Goal: Task Accomplishment & Management: Use online tool/utility

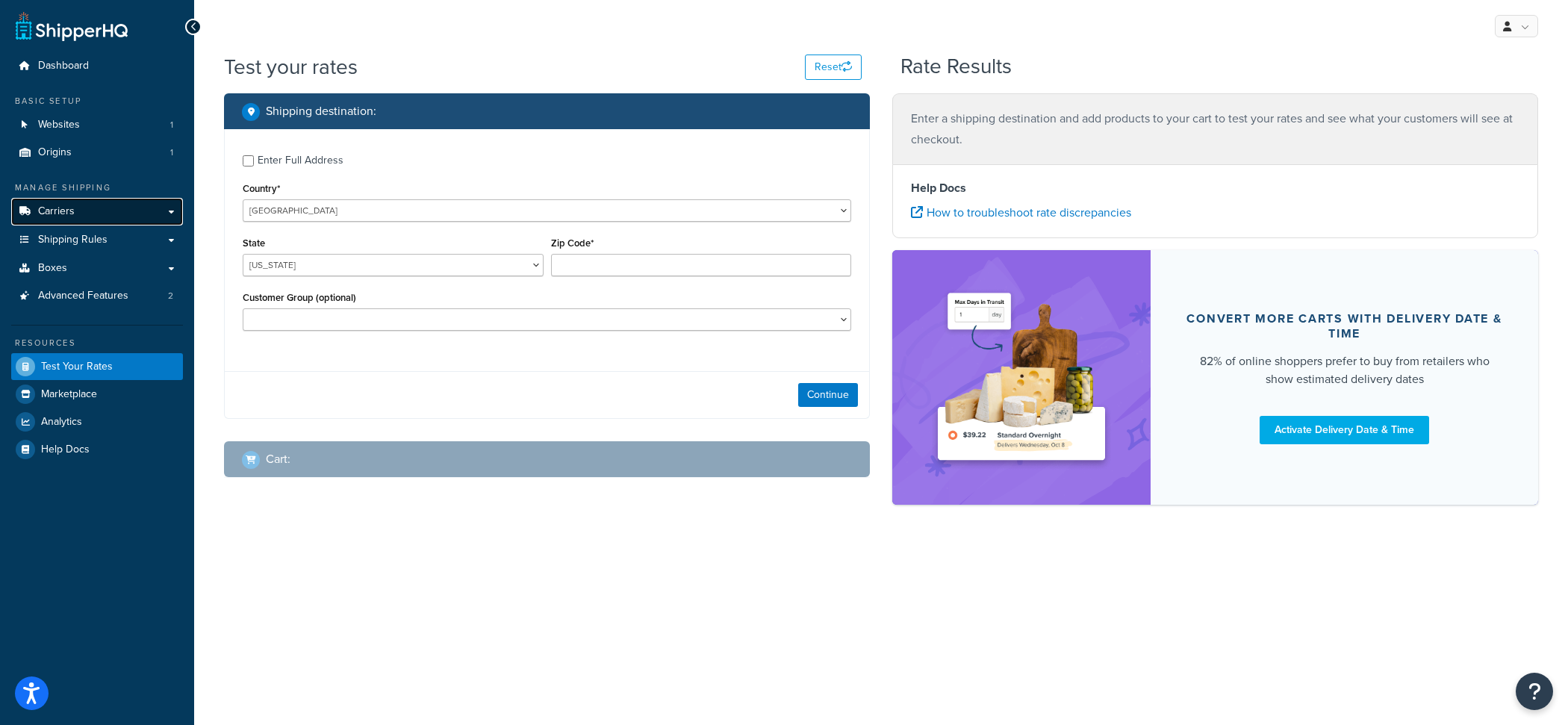
click at [167, 210] on link "Carriers" at bounding box center [97, 211] width 171 height 28
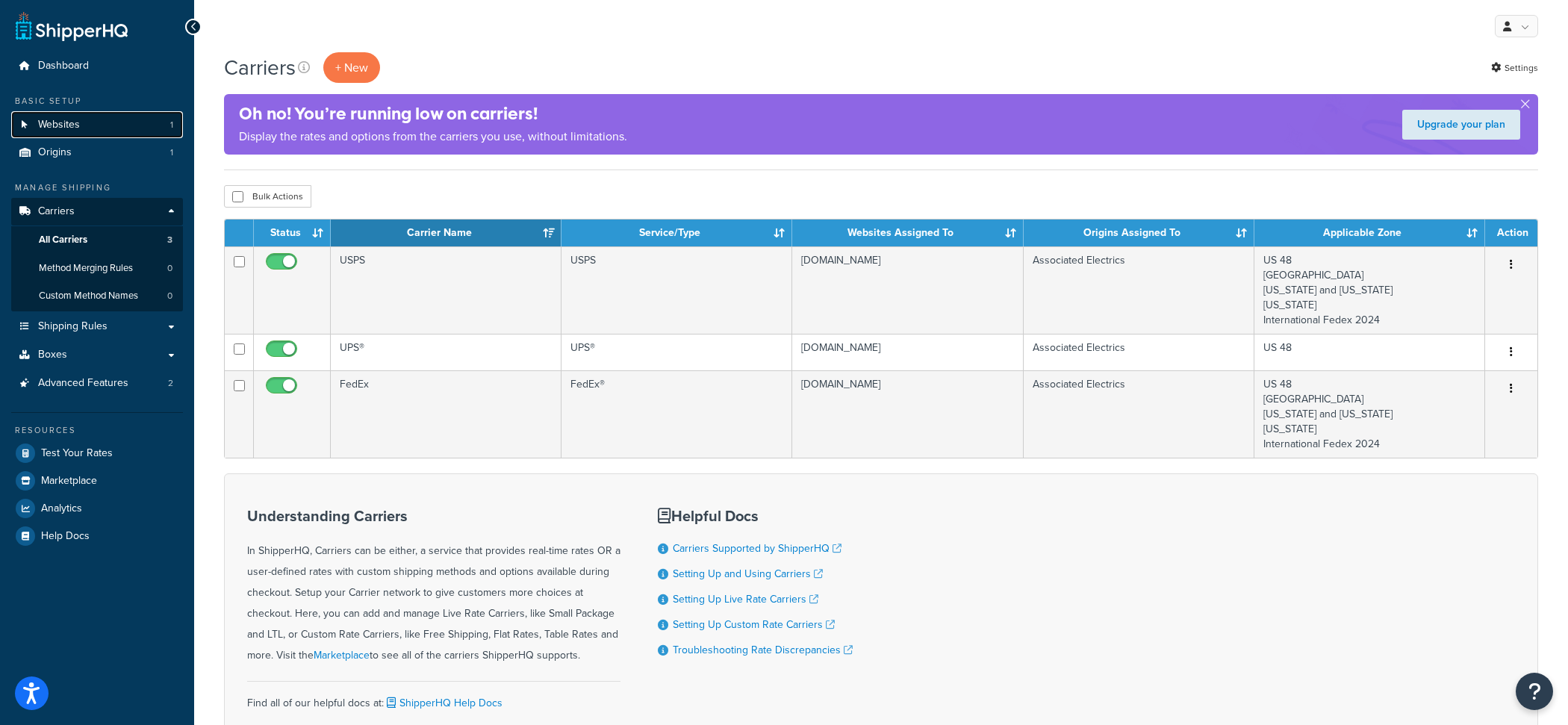
click at [120, 120] on link "Websites 1" at bounding box center [97, 125] width 171 height 28
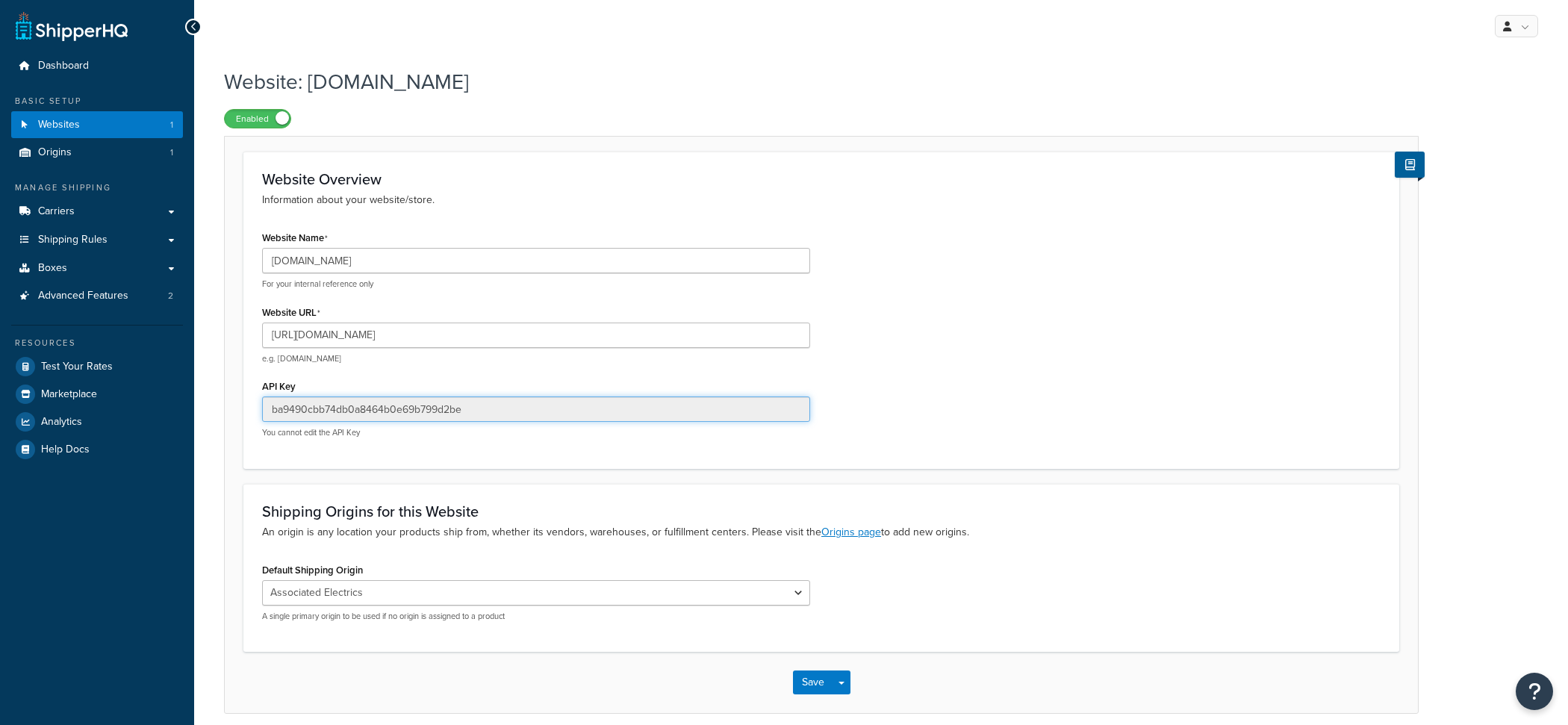
click at [498, 401] on input "ba9490cbb74db0a8464b0e69b799d2be" at bounding box center [536, 409] width 548 height 25
click at [142, 219] on link "Carriers" at bounding box center [97, 211] width 171 height 28
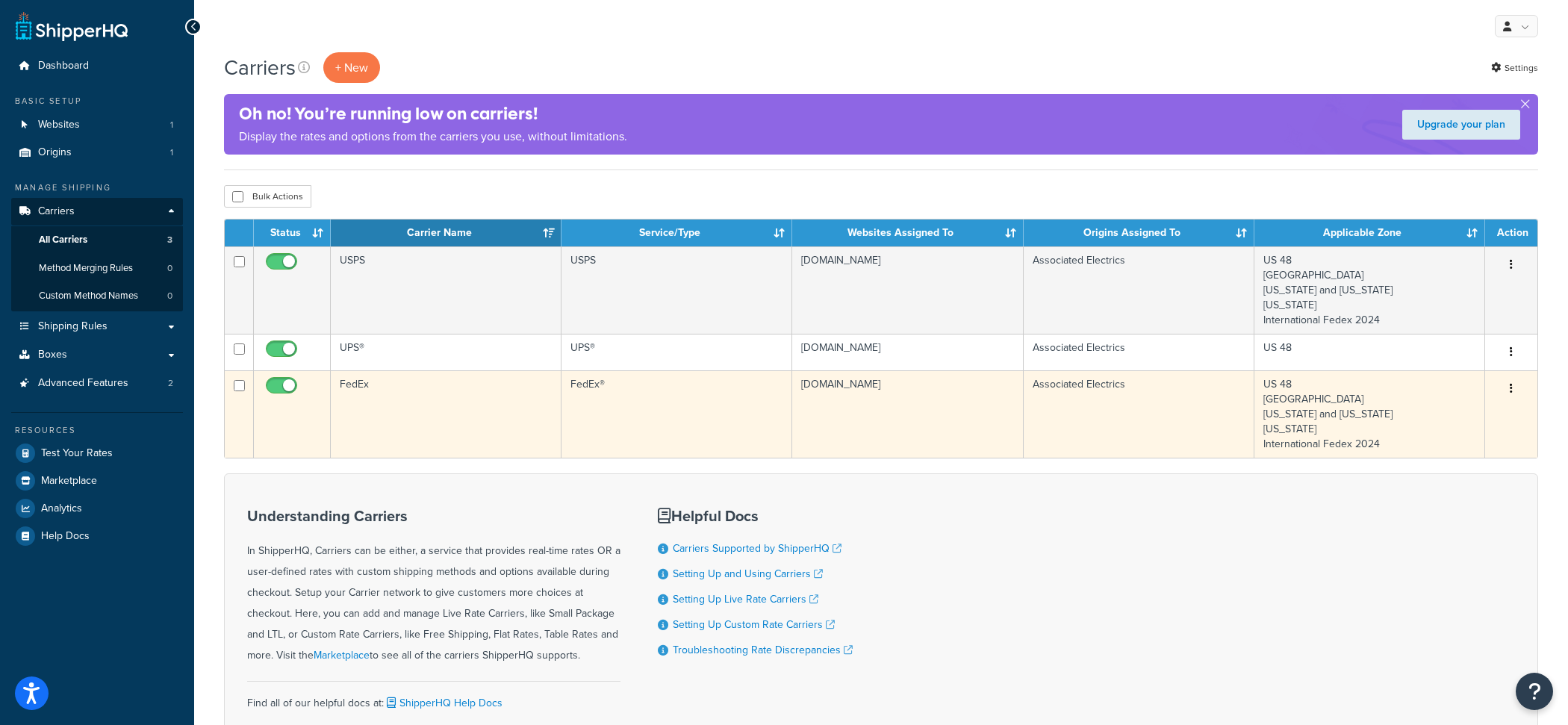
click at [483, 412] on td "FedEx" at bounding box center [446, 414] width 231 height 87
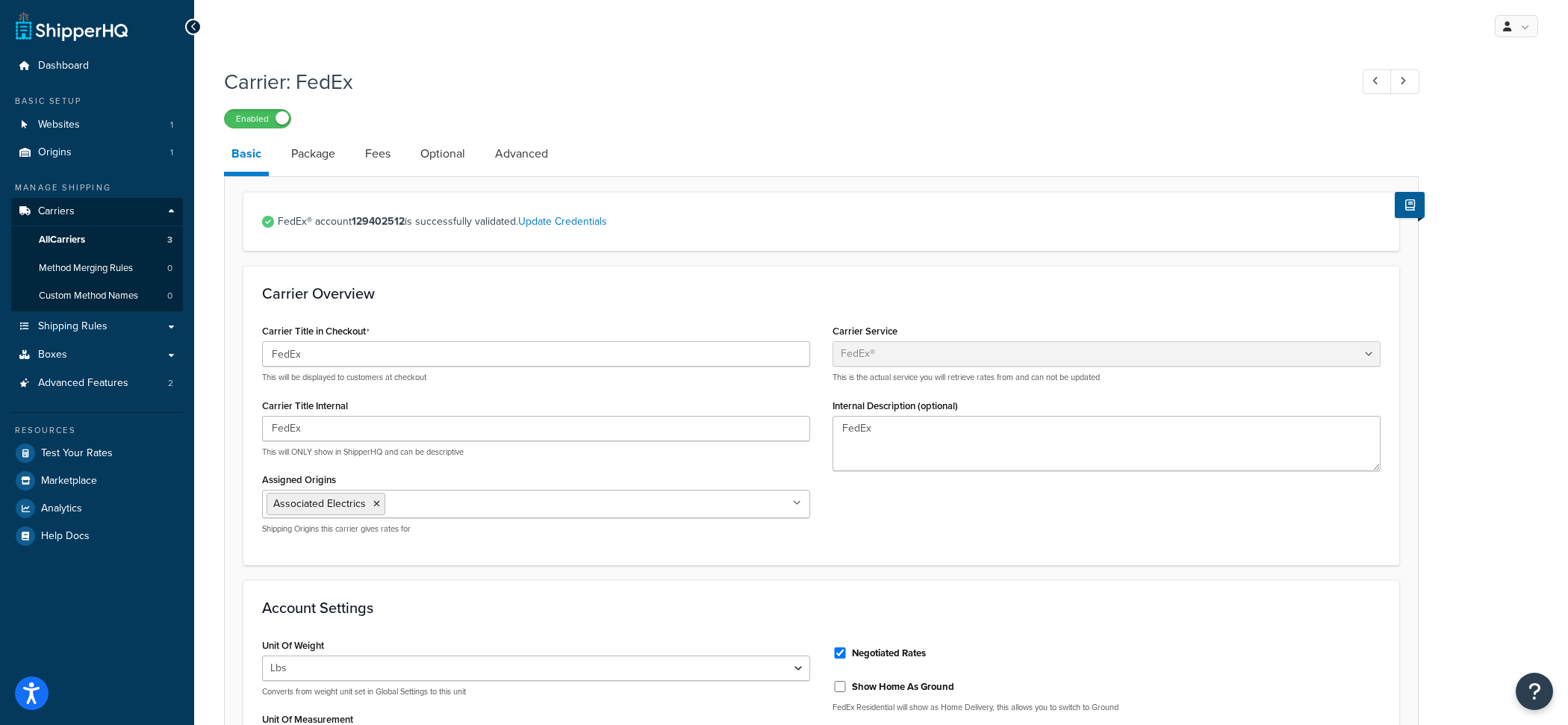
select select "fedEx"
select select "REGULAR_PICKUP"
select select "YOUR_PACKAGING"
click at [429, 171] on link "Optional" at bounding box center [442, 153] width 60 height 36
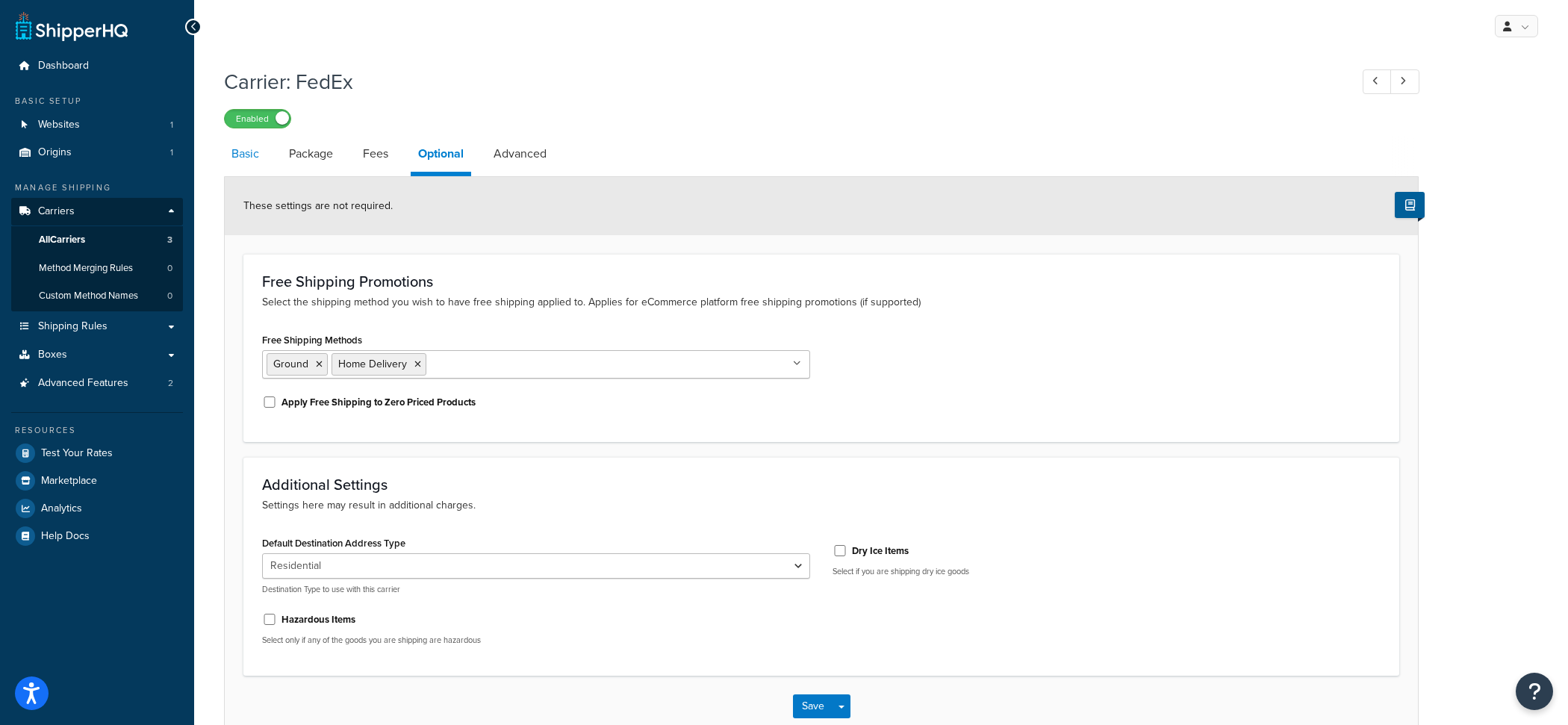
click at [255, 160] on link "Basic" at bounding box center [245, 153] width 43 height 36
select select "fedEx"
select select "REGULAR_PICKUP"
select select "YOUR_PACKAGING"
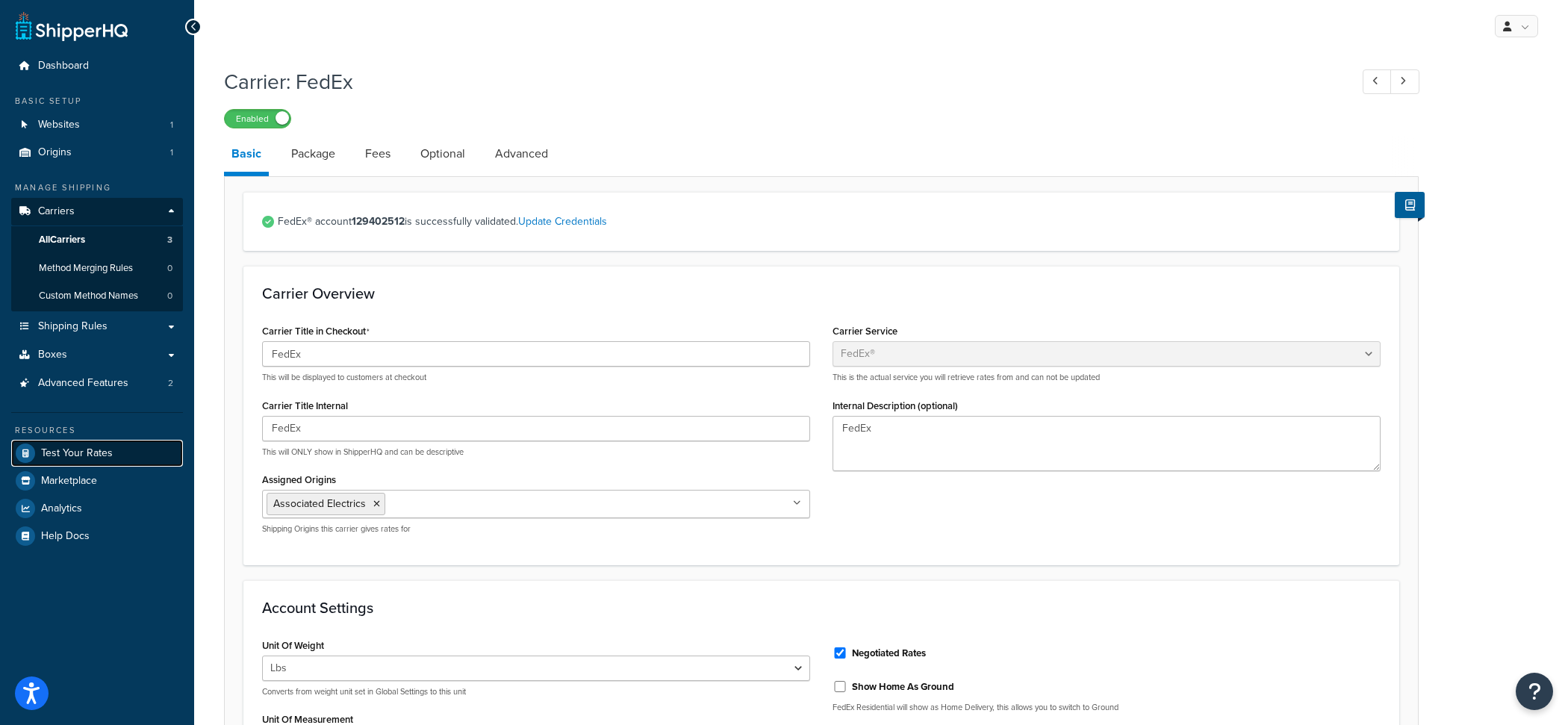
click at [120, 452] on link "Test Your Rates" at bounding box center [97, 453] width 171 height 27
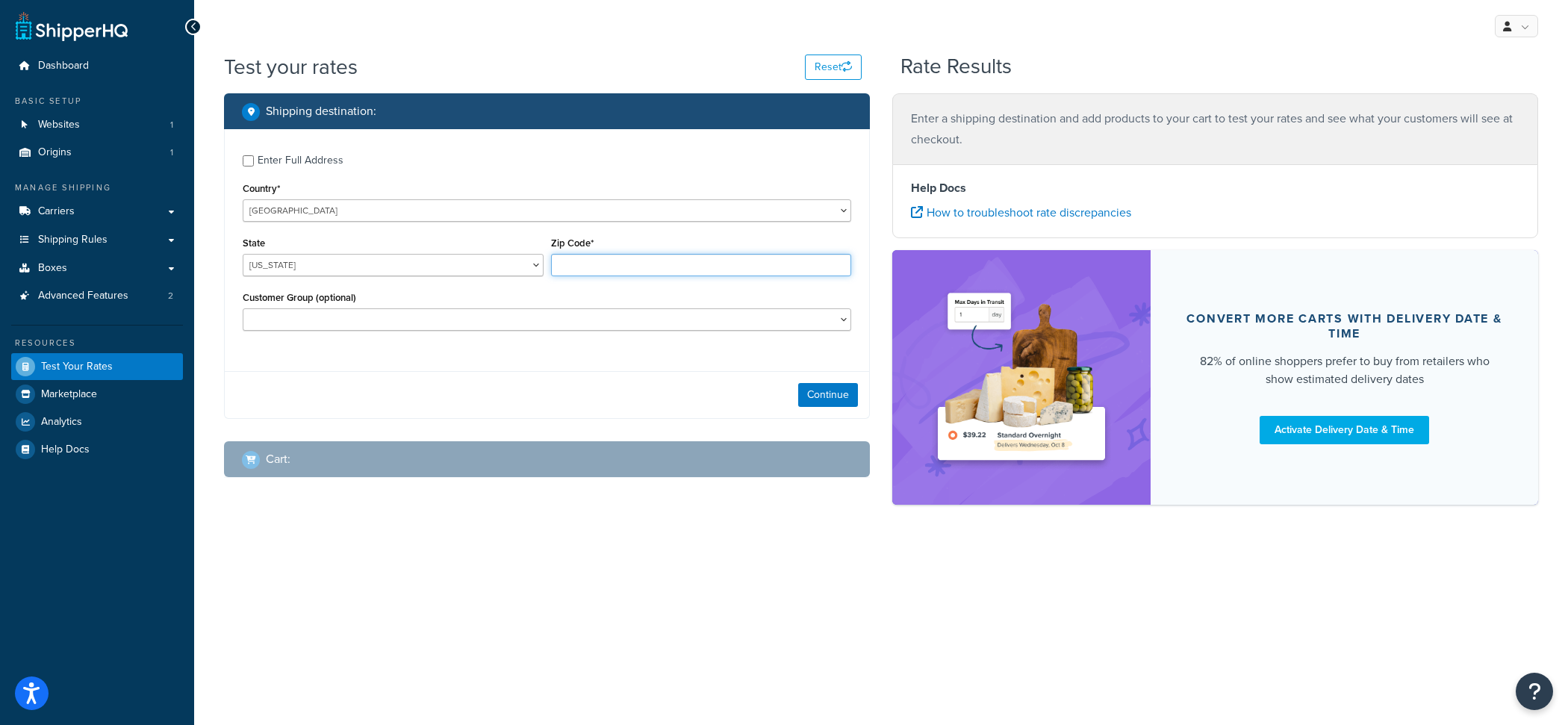
click at [598, 263] on input "Zip Code*" at bounding box center [701, 265] width 301 height 22
type input "3"
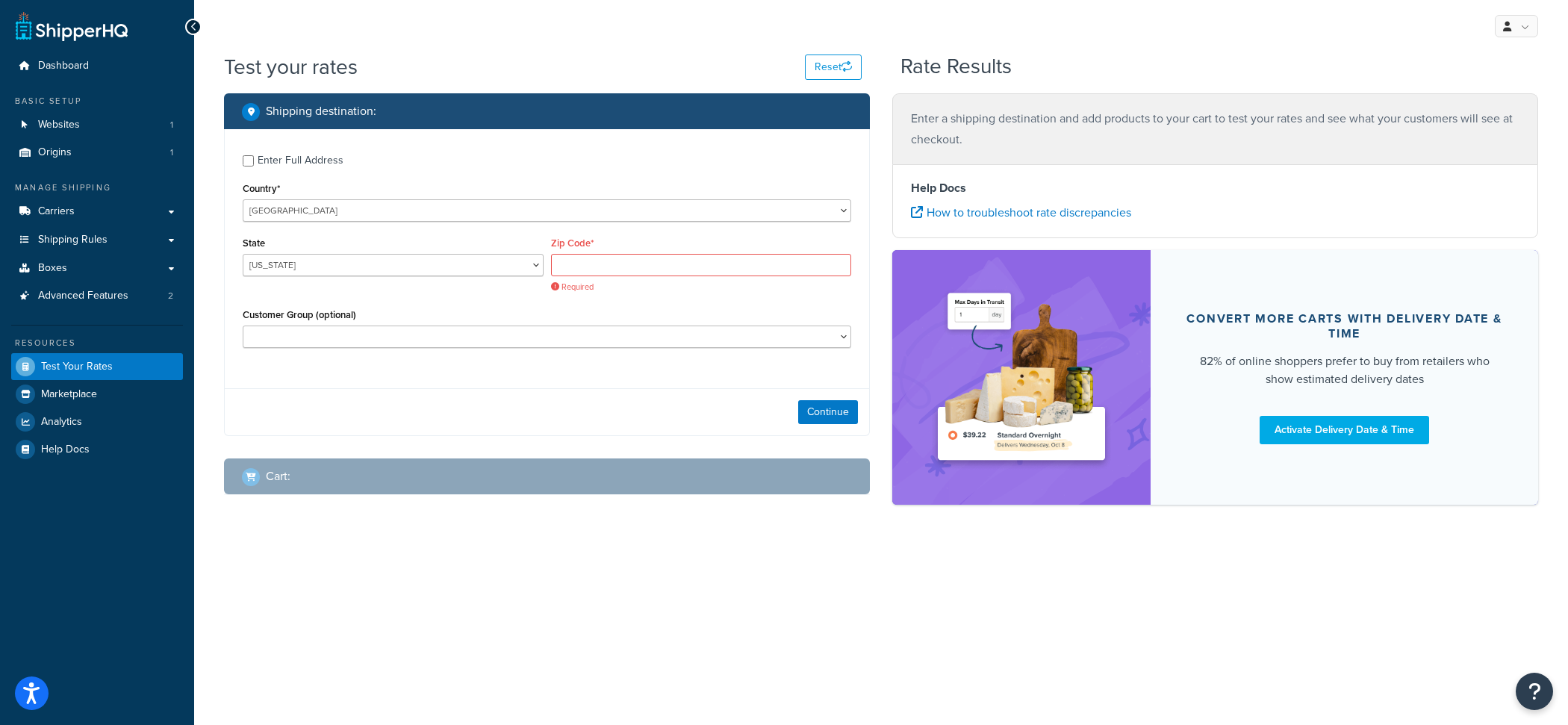
click at [324, 167] on div "Enter Full Address" at bounding box center [301, 160] width 86 height 21
click at [254, 167] on input "Enter Full Address" at bounding box center [248, 161] width 11 height 11
checkbox input "true"
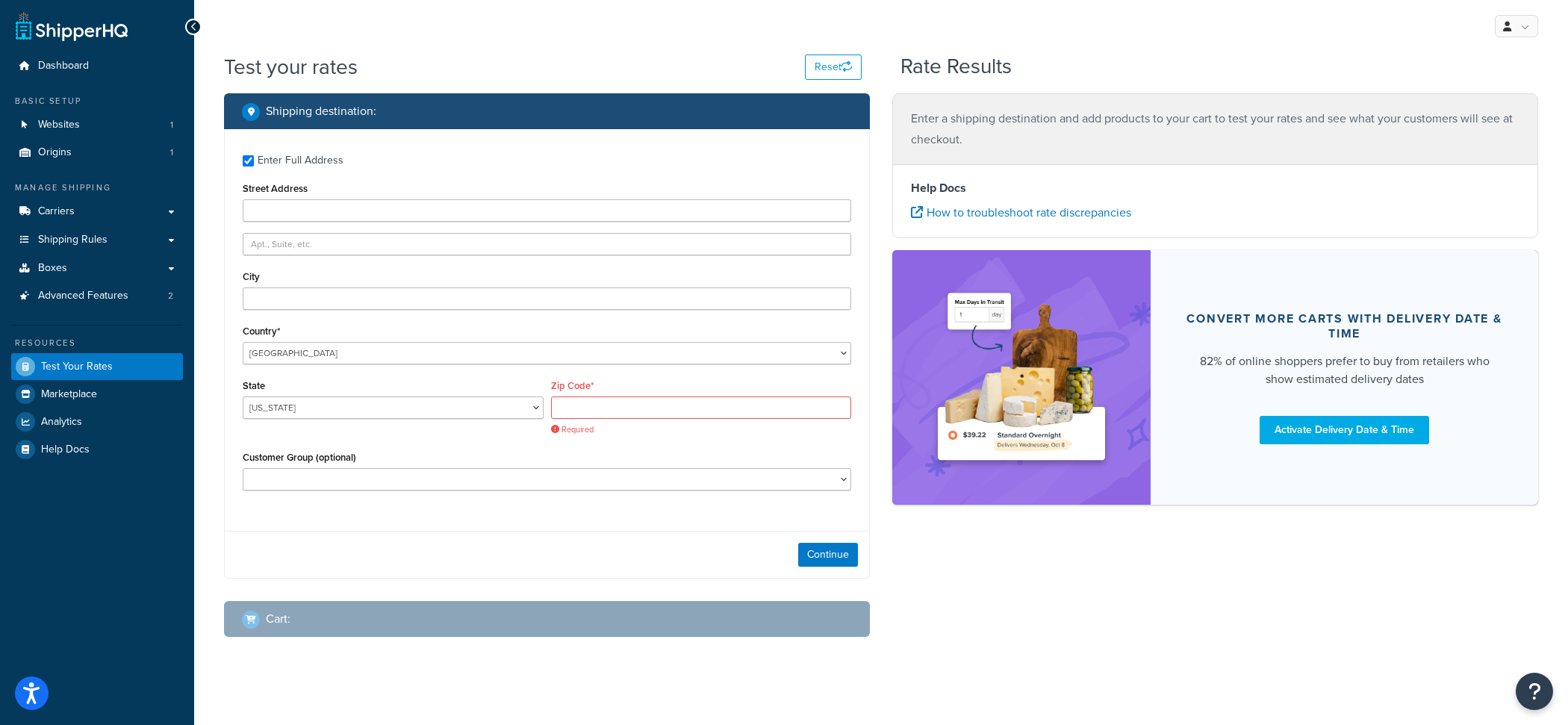
click at [372, 225] on div "Enter Full Address Street Address City Country* United States United Kingdom Af…" at bounding box center [547, 324] width 644 height 389
click at [372, 221] on input "Street Address" at bounding box center [547, 210] width 609 height 22
paste input "1245 Oakwood Drive"
type input "1245 Oakwood Drive"
click at [314, 292] on input "City" at bounding box center [547, 298] width 609 height 22
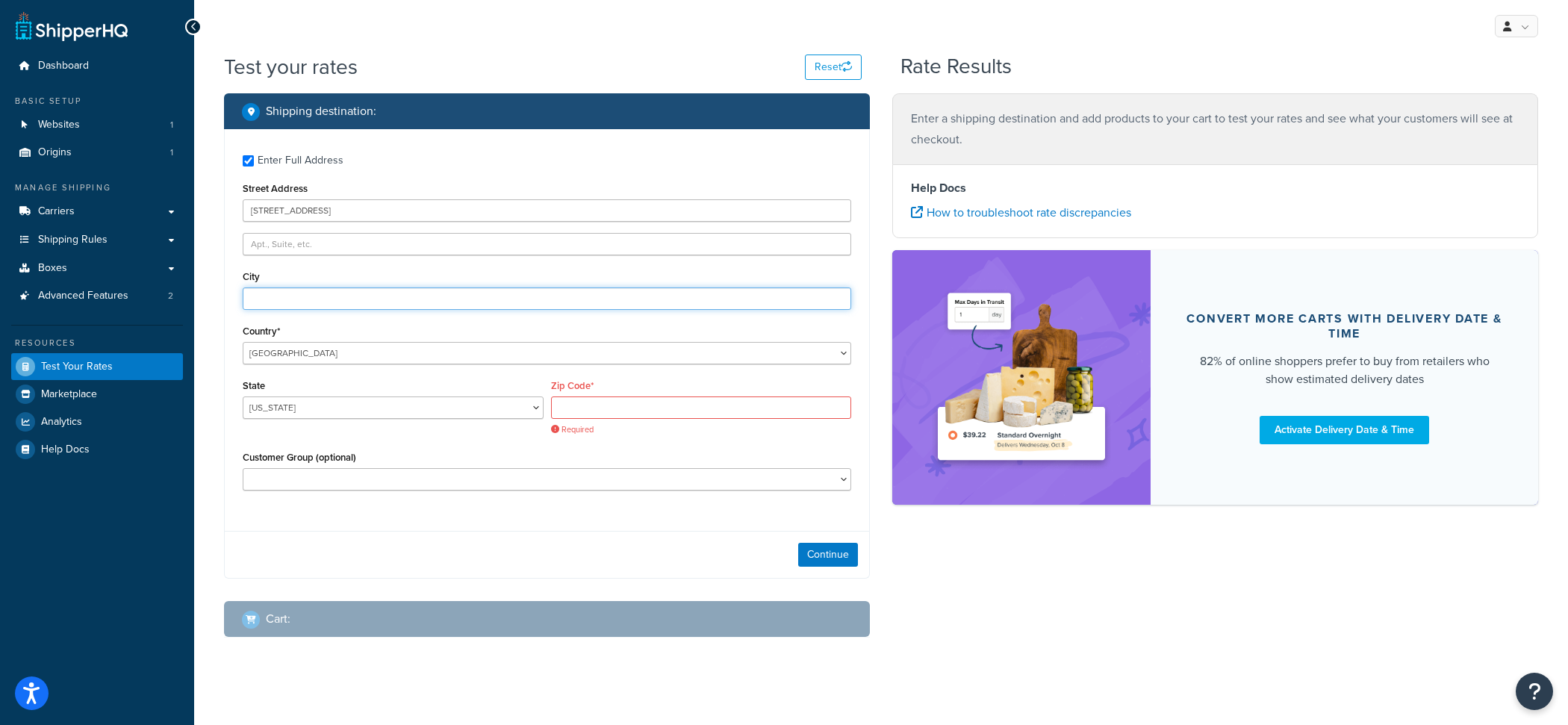
paste input "San Mateo"
type input "San Mateo"
click at [243, 397] on select "Alabama Alaska American Samoa Arizona Arkansas Armed Forces Americas Armed Forc…" at bounding box center [393, 408] width 301 height 22
select select "CA"
click option "California" at bounding box center [0, 0] width 0 height 0
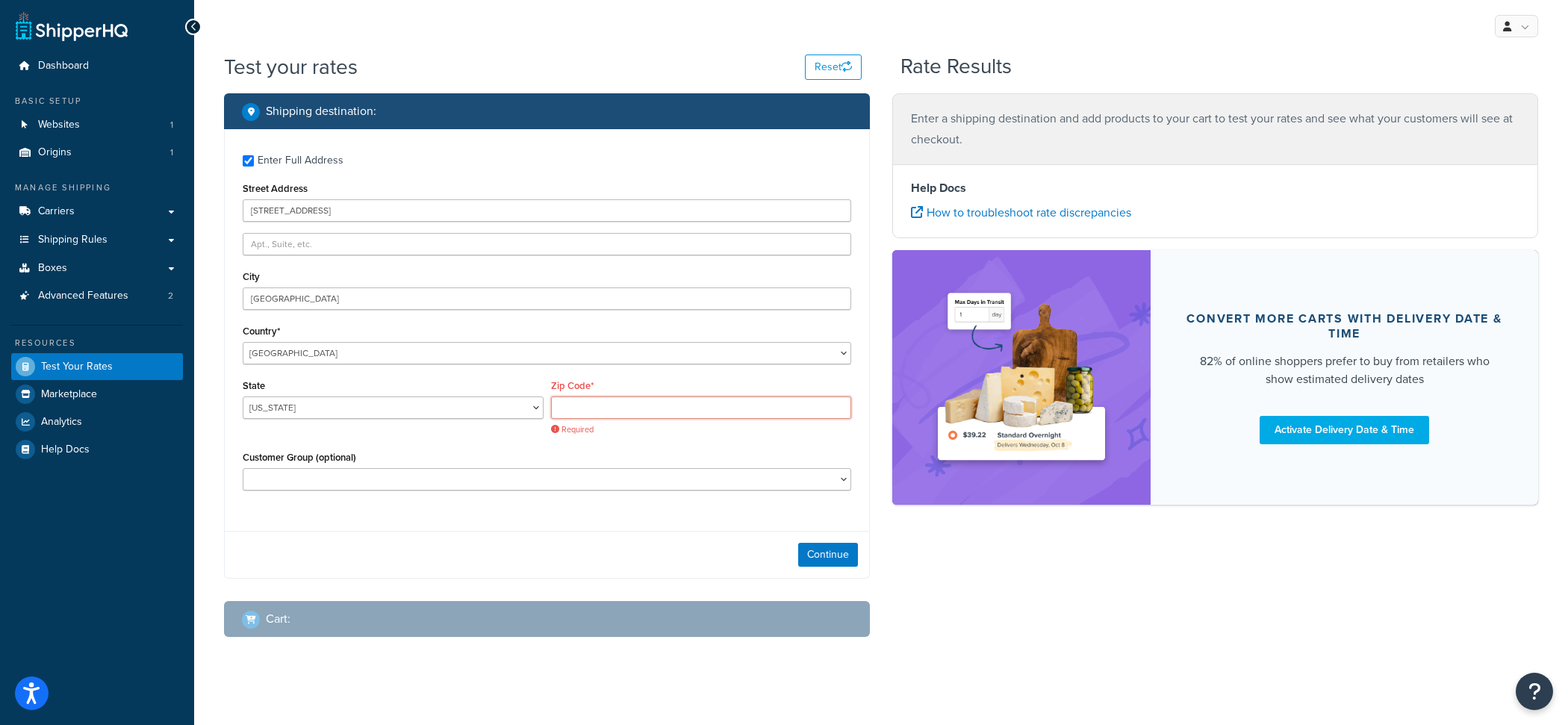
click at [625, 401] on input "Zip Code*" at bounding box center [701, 408] width 301 height 22
paste input "94402"
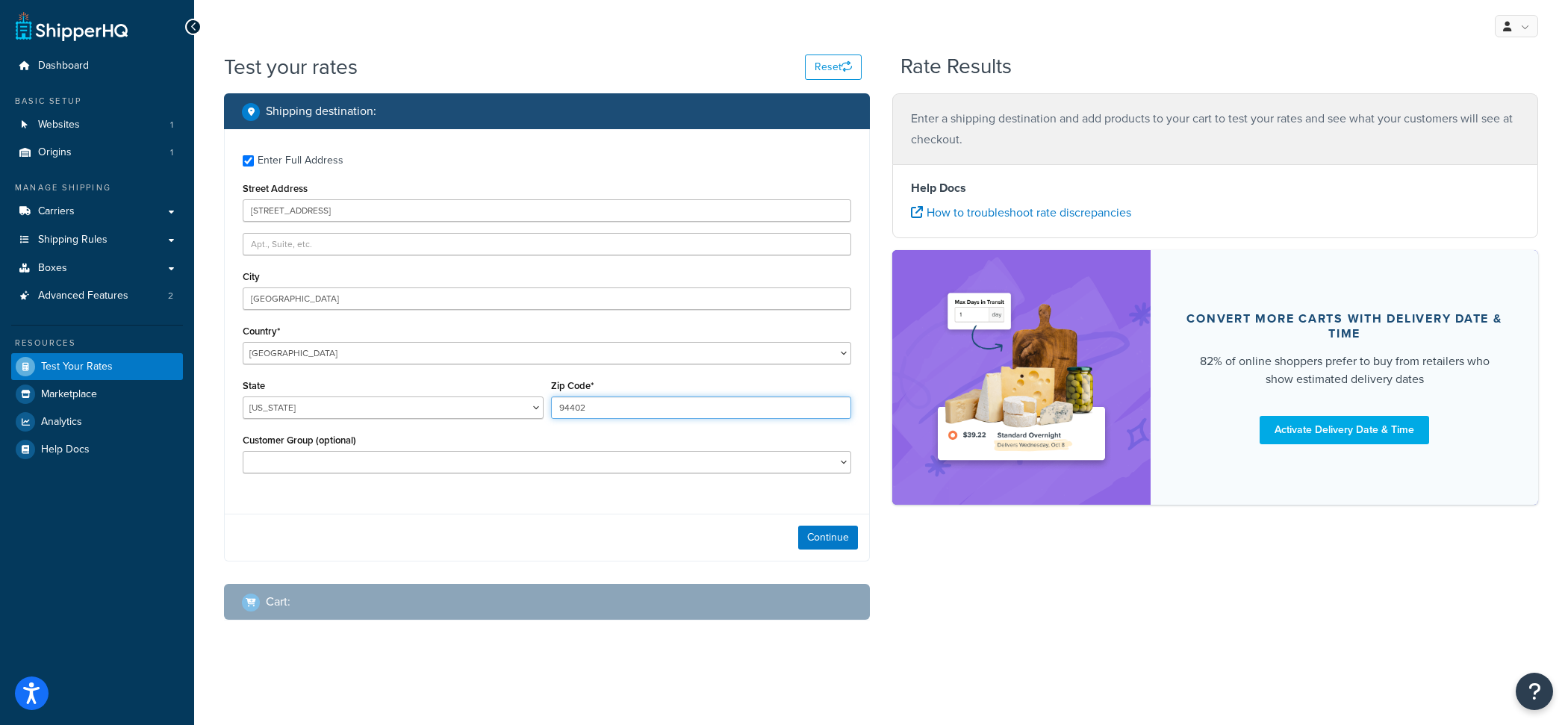
type input "94402"
click at [824, 533] on button "Continue" at bounding box center [828, 537] width 60 height 24
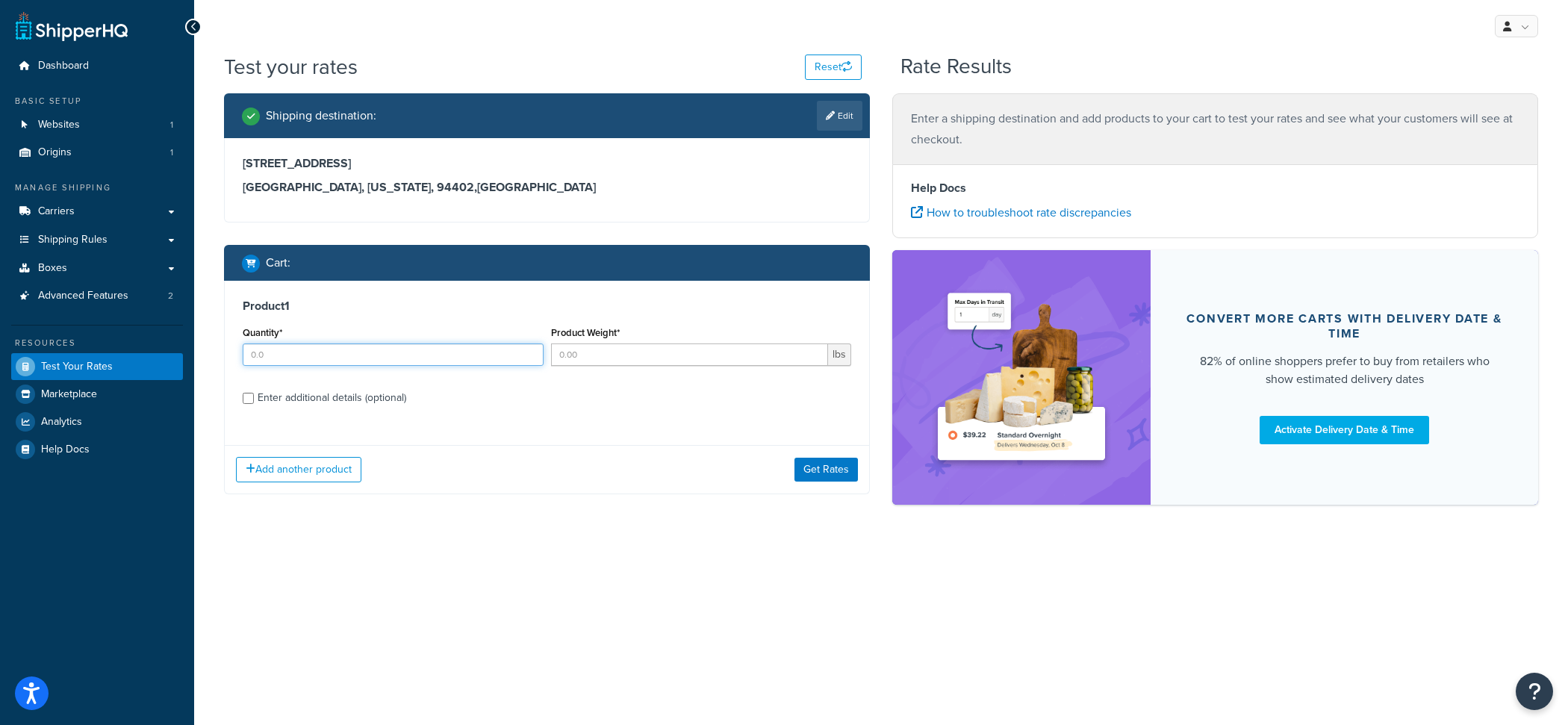
click at [409, 362] on input "Quantity*" at bounding box center [393, 355] width 301 height 22
type input "1"
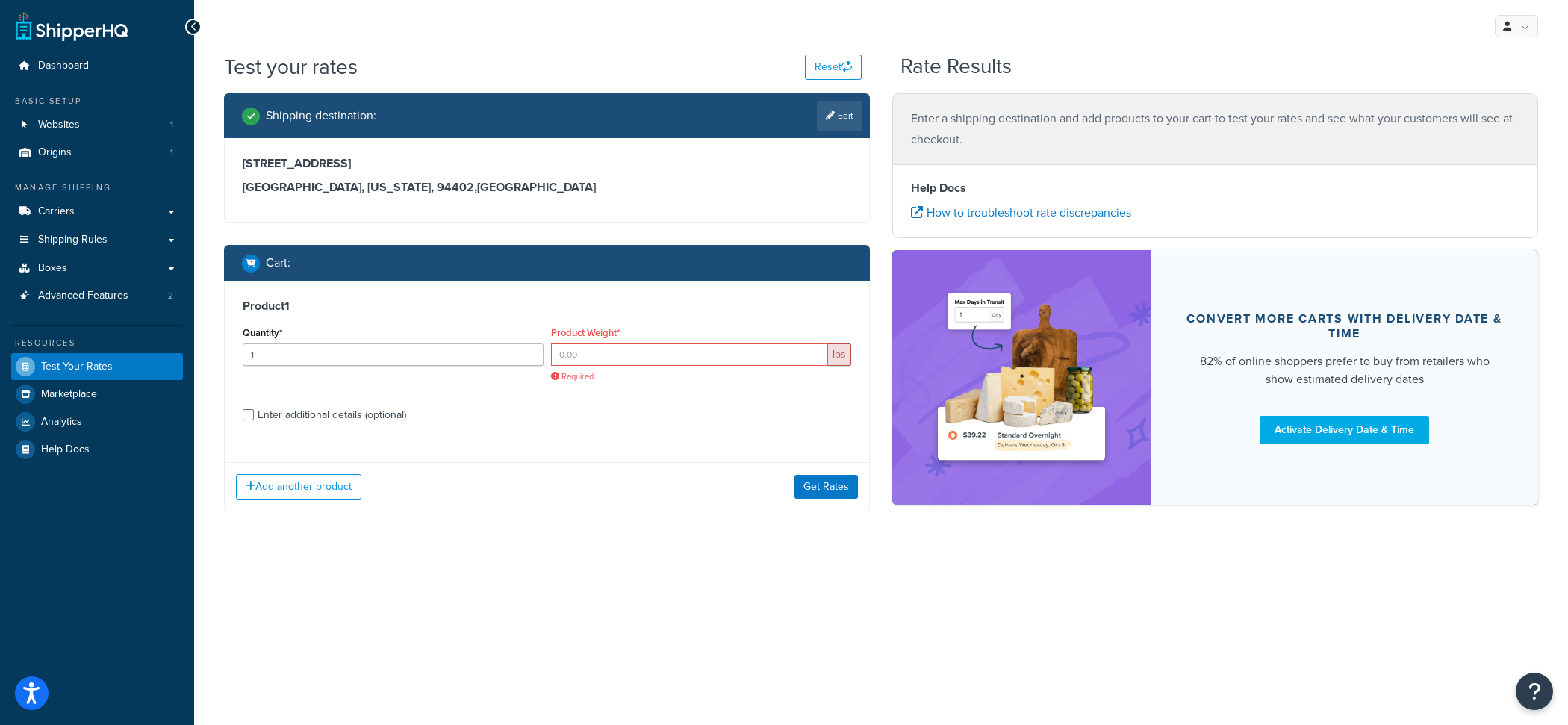
click at [340, 397] on div "Product 1 Quantity* 1 Product Weight* lbs Required Enter additional details (op…" at bounding box center [547, 366] width 644 height 170
click at [335, 427] on div "Product 1 Quantity* 1 Product Weight* lbs Required Enter additional details (op…" at bounding box center [547, 366] width 644 height 170
click at [336, 411] on div "Enter additional details (optional)" at bounding box center [332, 415] width 148 height 21
click at [254, 411] on input "Enter additional details (optional)" at bounding box center [248, 415] width 11 height 11
checkbox input "true"
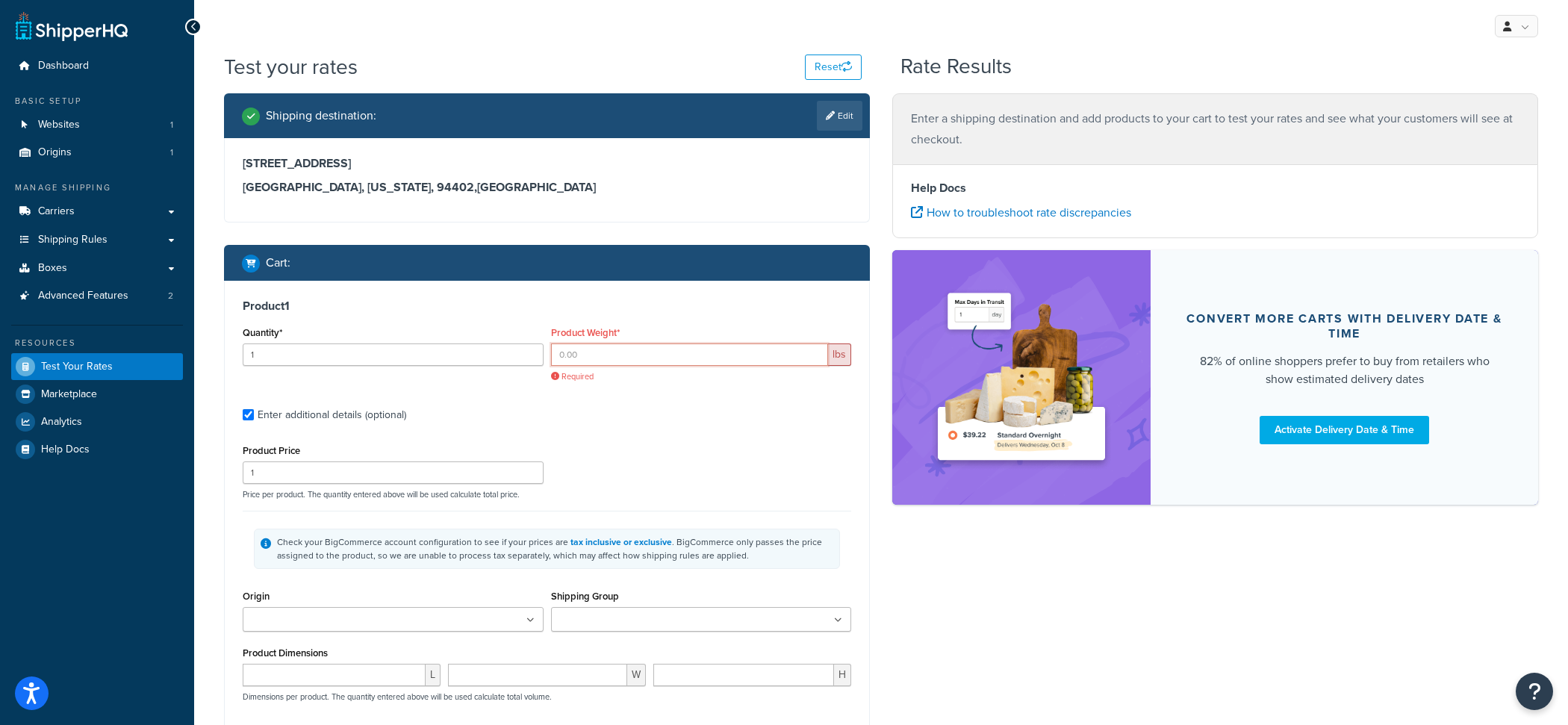
click at [590, 347] on input "Product Weight*" at bounding box center [690, 355] width 278 height 22
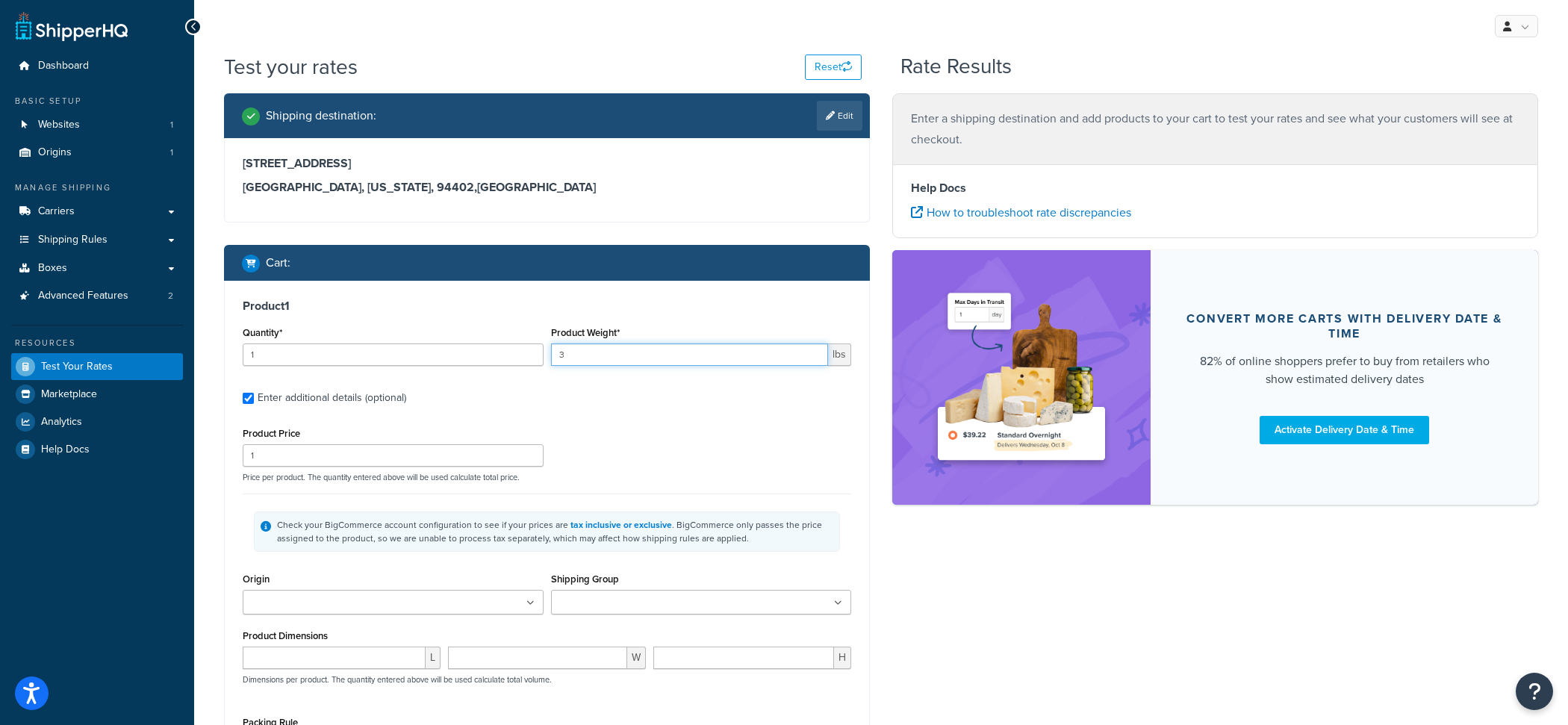
type input "3"
click at [381, 458] on input "1" at bounding box center [393, 455] width 301 height 22
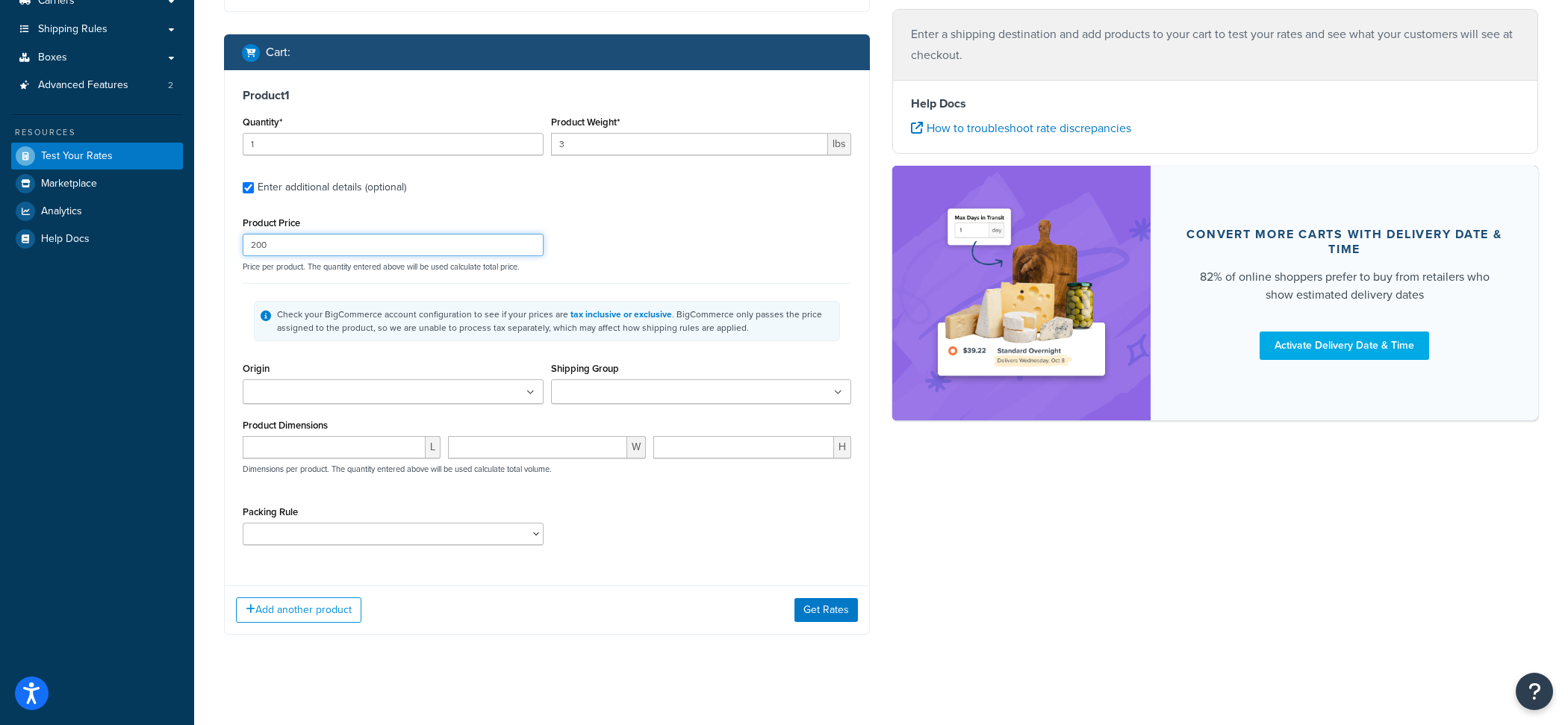
scroll to position [217, 0]
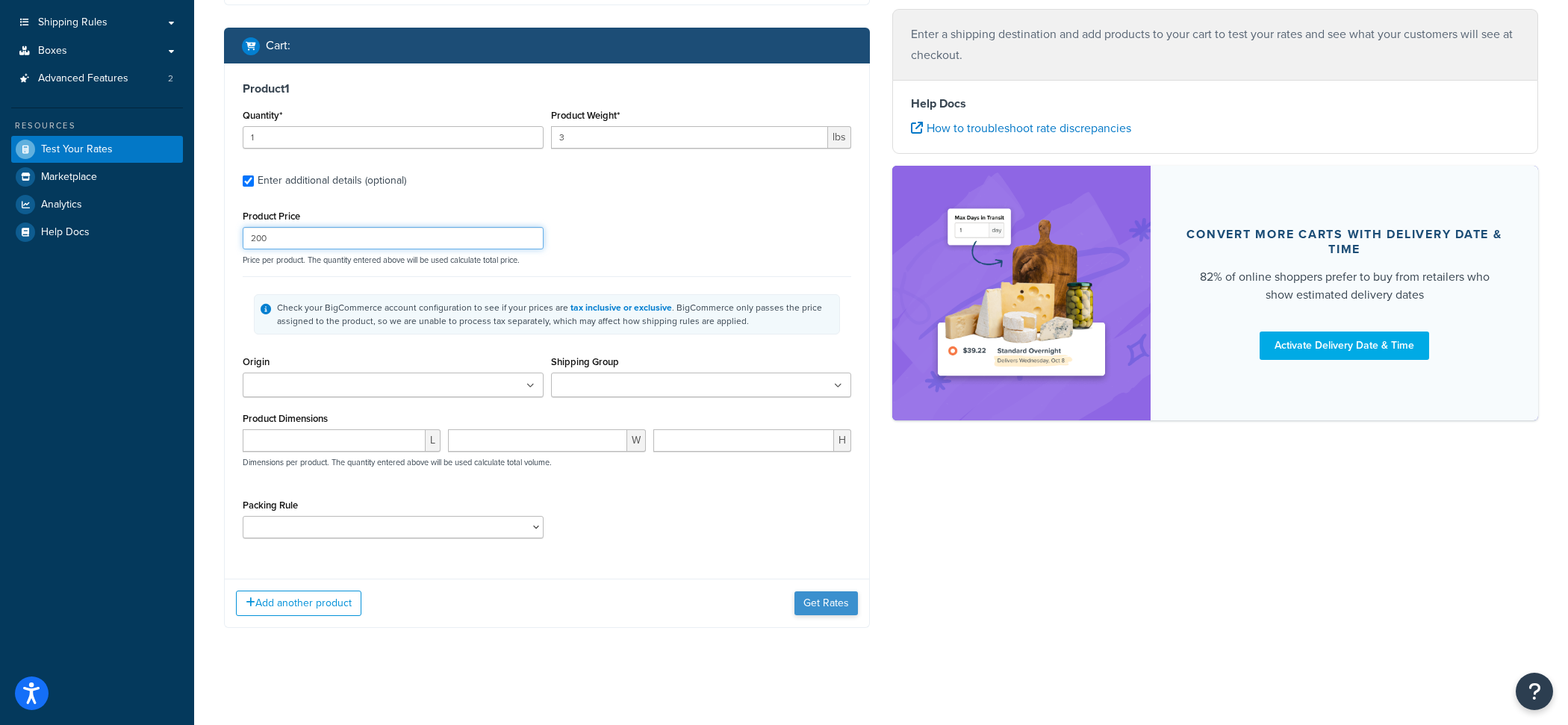
type input "200"
click at [804, 605] on button "Get Rates" at bounding box center [826, 603] width 63 height 24
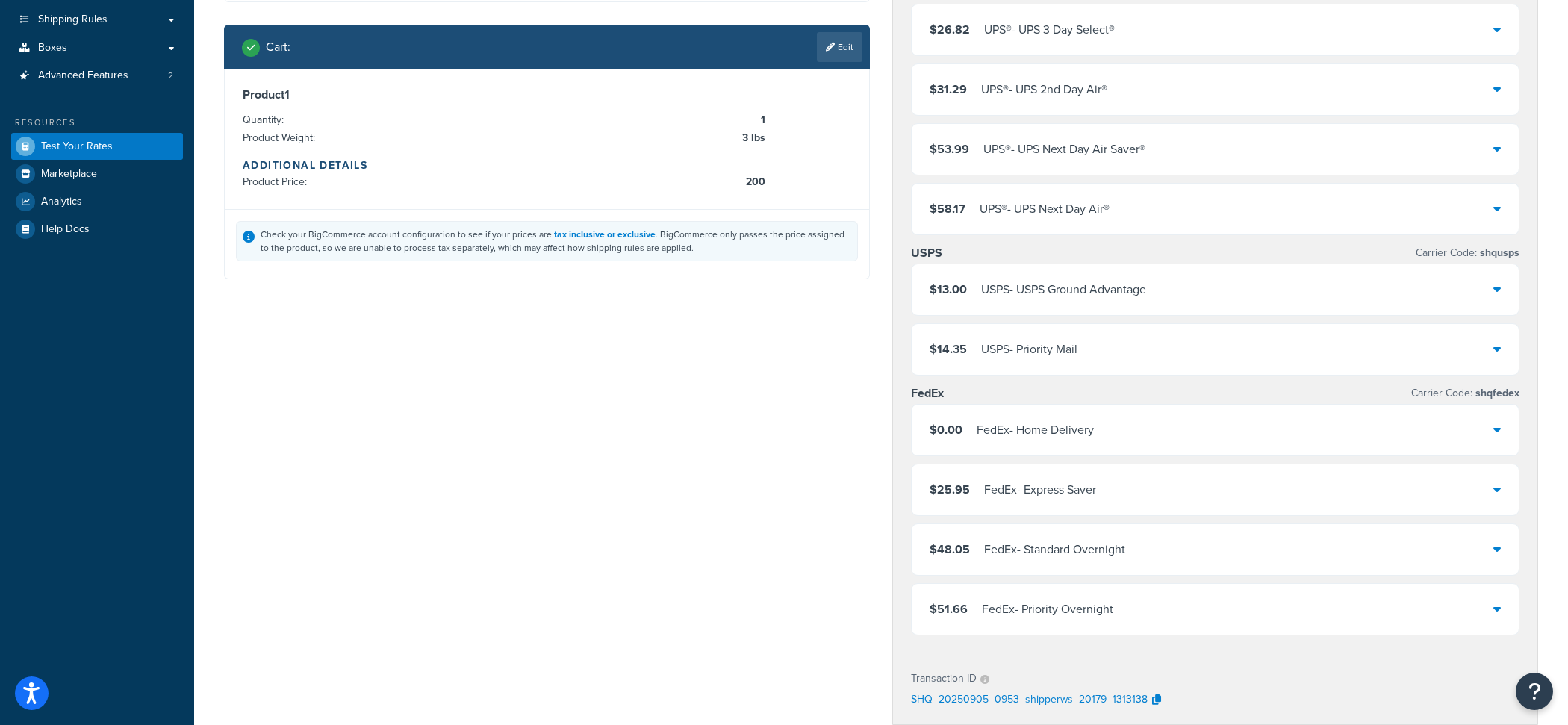
scroll to position [226, 0]
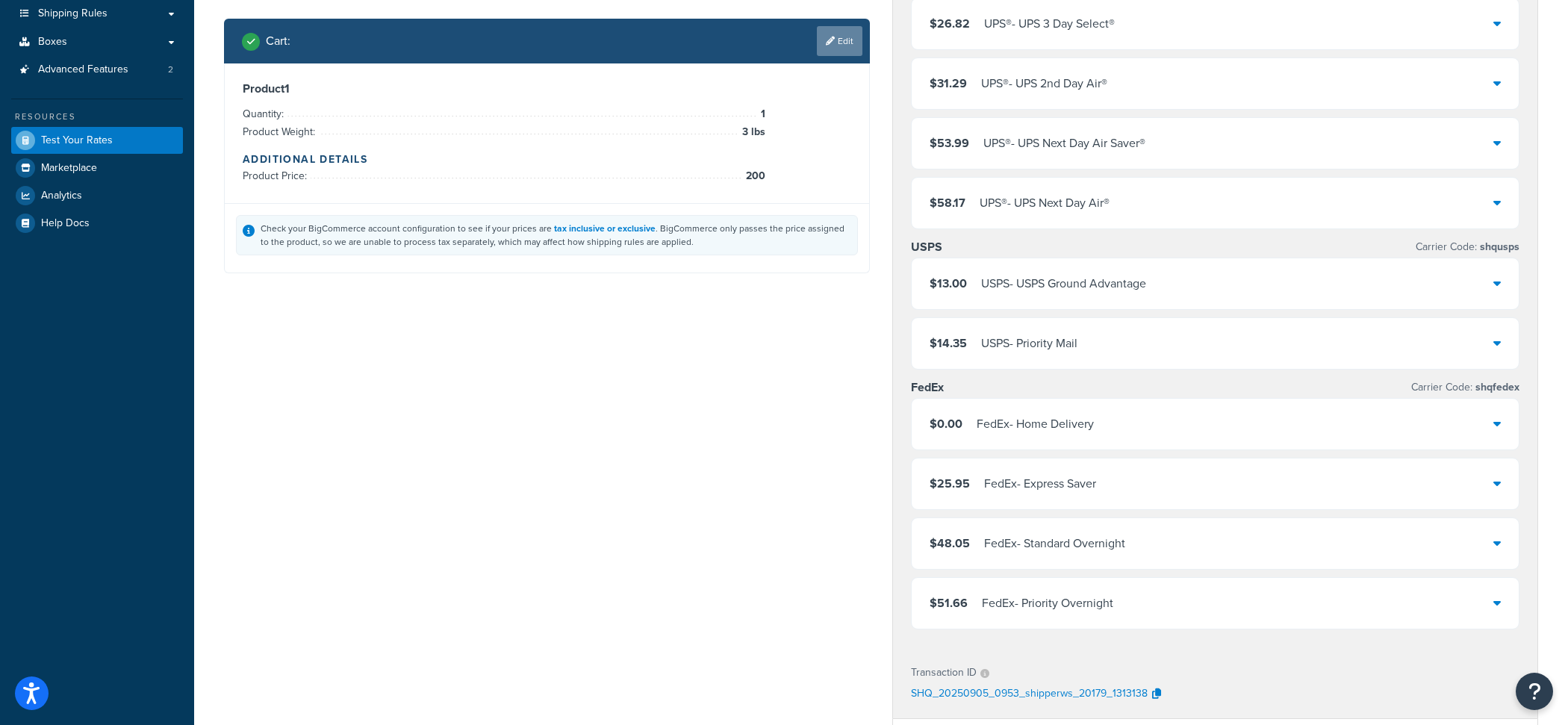
click at [857, 40] on link "Edit" at bounding box center [839, 41] width 45 height 30
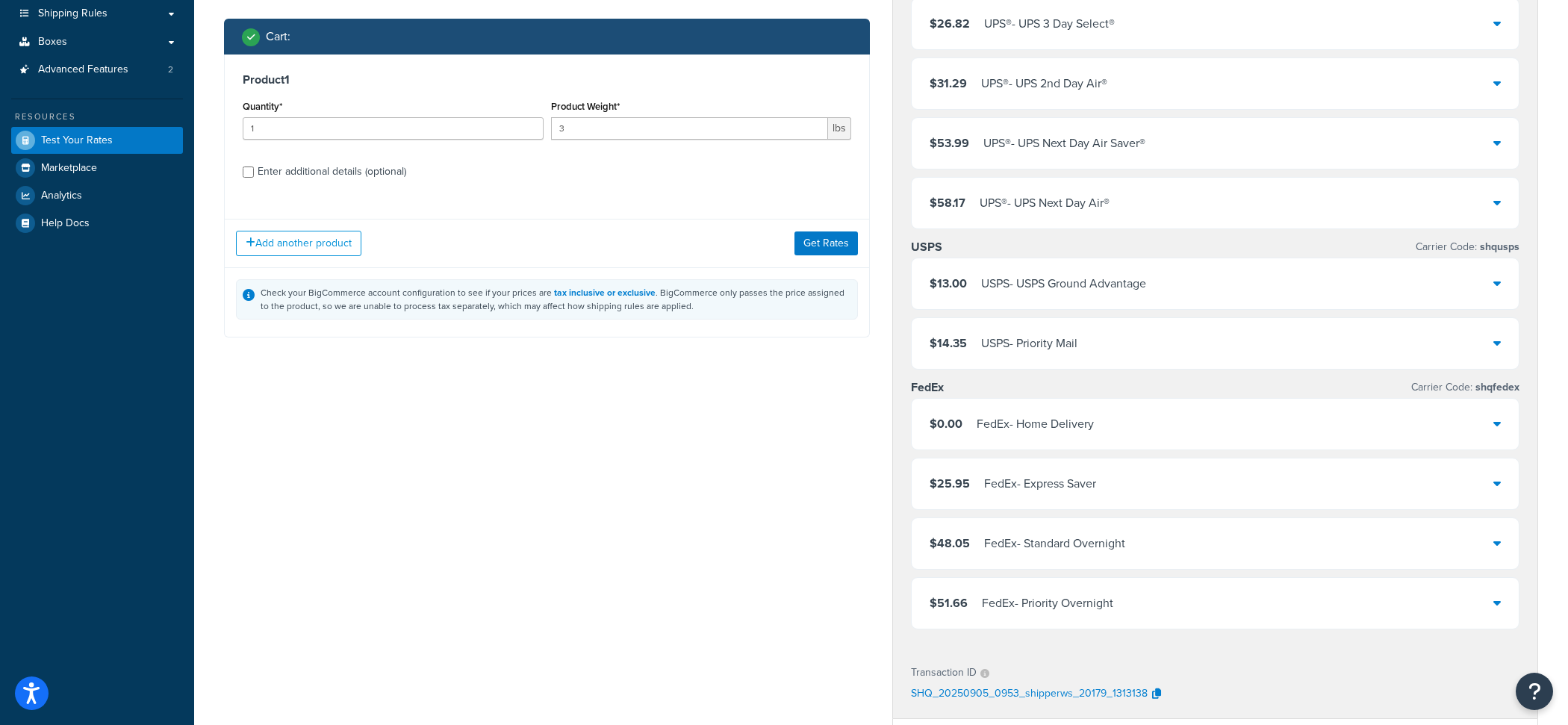
click at [317, 177] on div "Enter additional details (optional)" at bounding box center [332, 171] width 148 height 21
click at [254, 177] on input "Enter additional details (optional)" at bounding box center [248, 172] width 11 height 11
checkbox input "true"
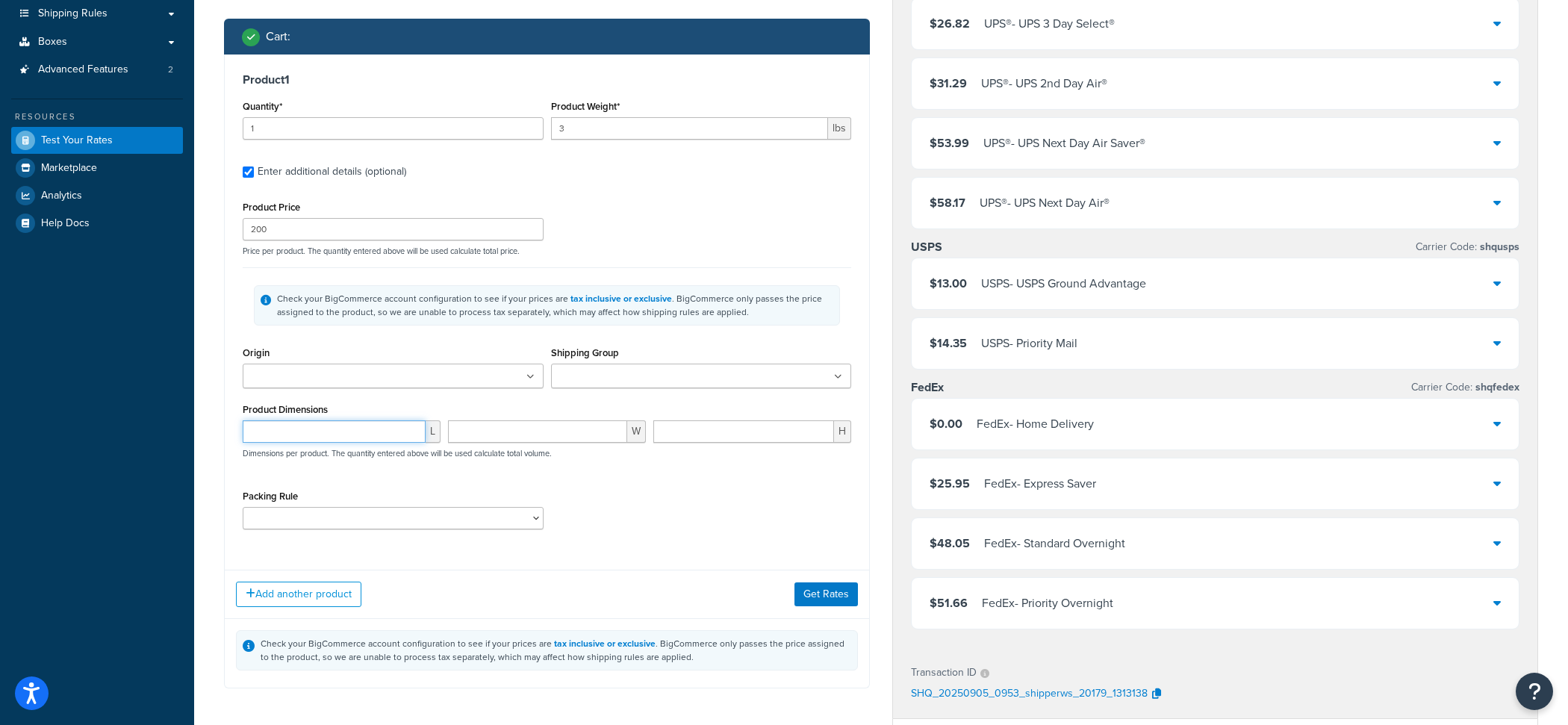
click at [377, 429] on input "number" at bounding box center [334, 432] width 183 height 22
type input "11"
type input "1"
click at [813, 601] on button "Get Rates" at bounding box center [826, 594] width 63 height 24
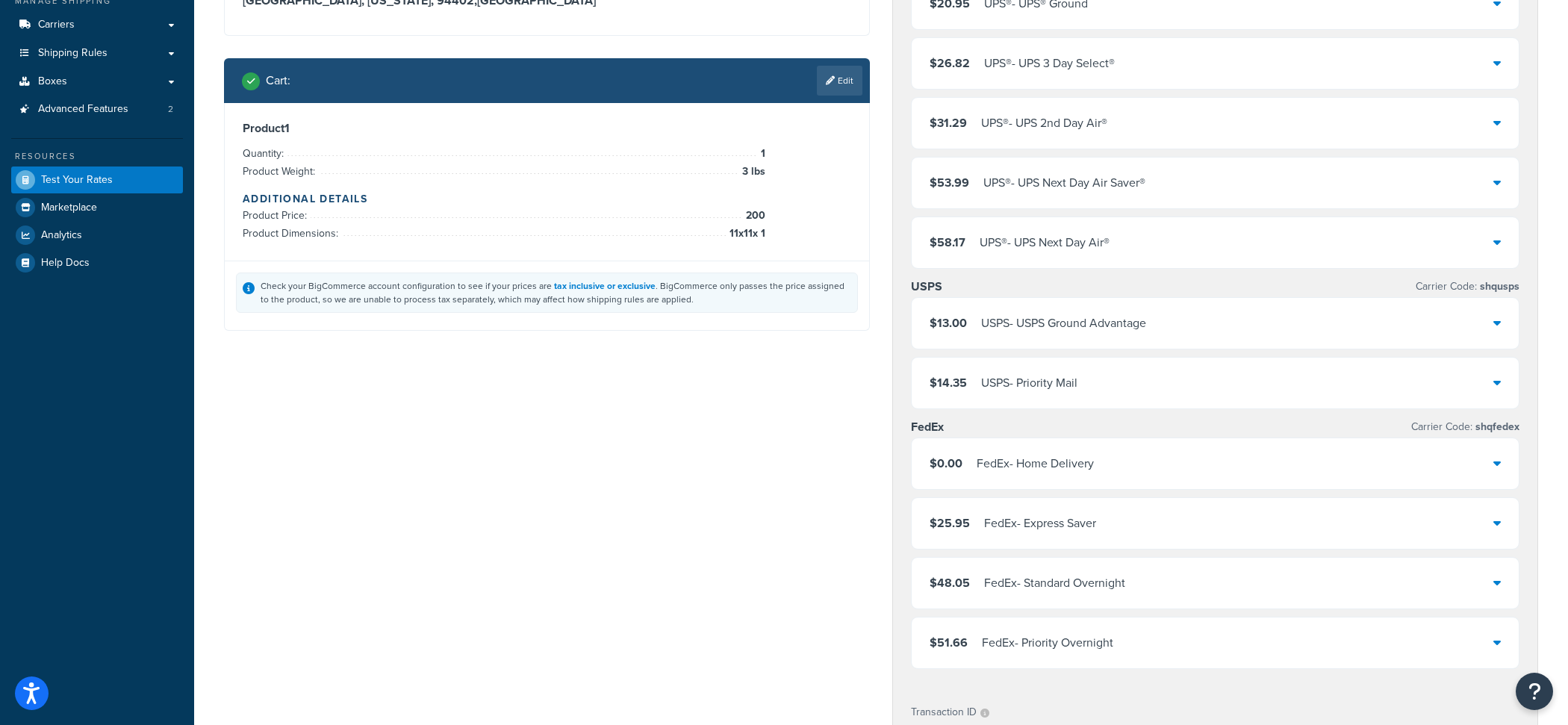
scroll to position [208, 0]
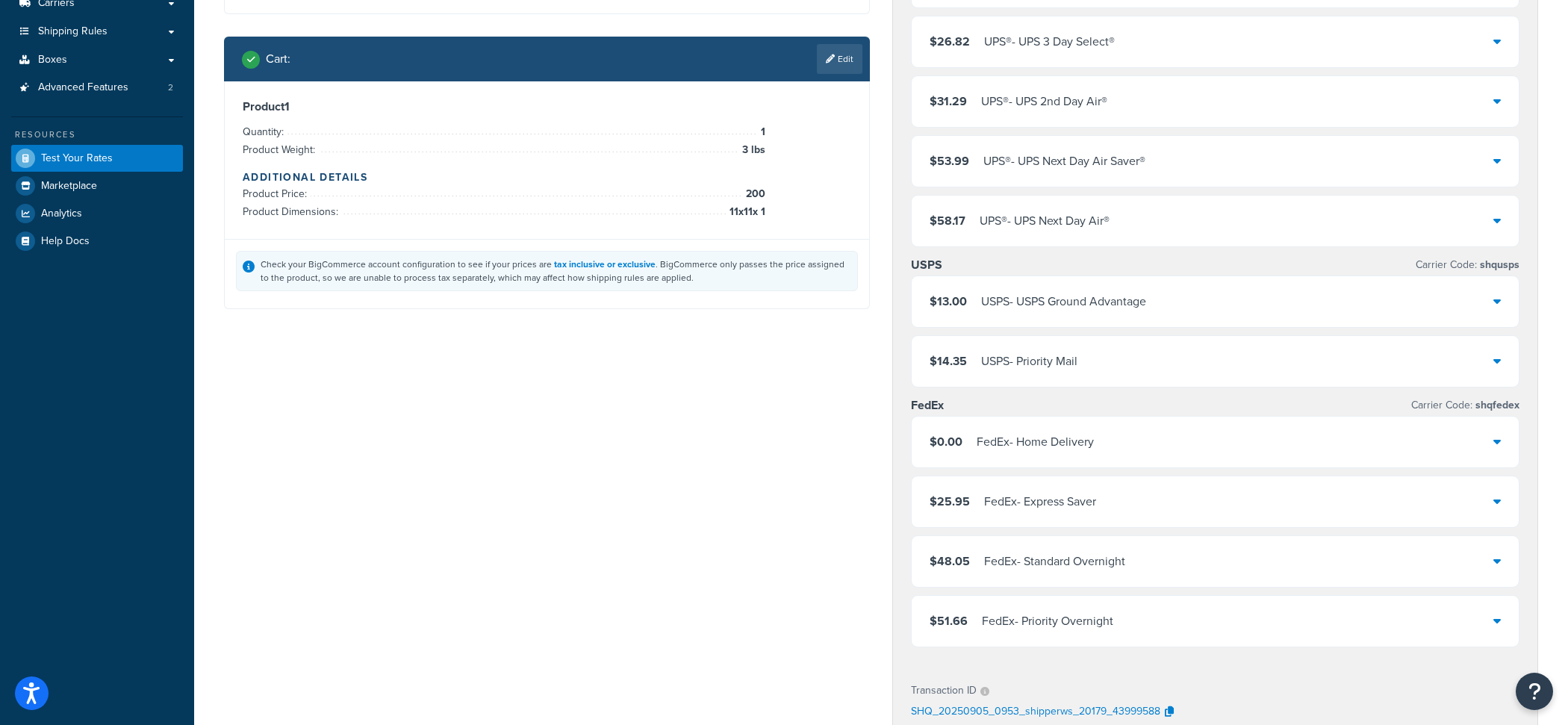
click at [1000, 447] on div "FedEx - Home Delivery" at bounding box center [1036, 442] width 117 height 21
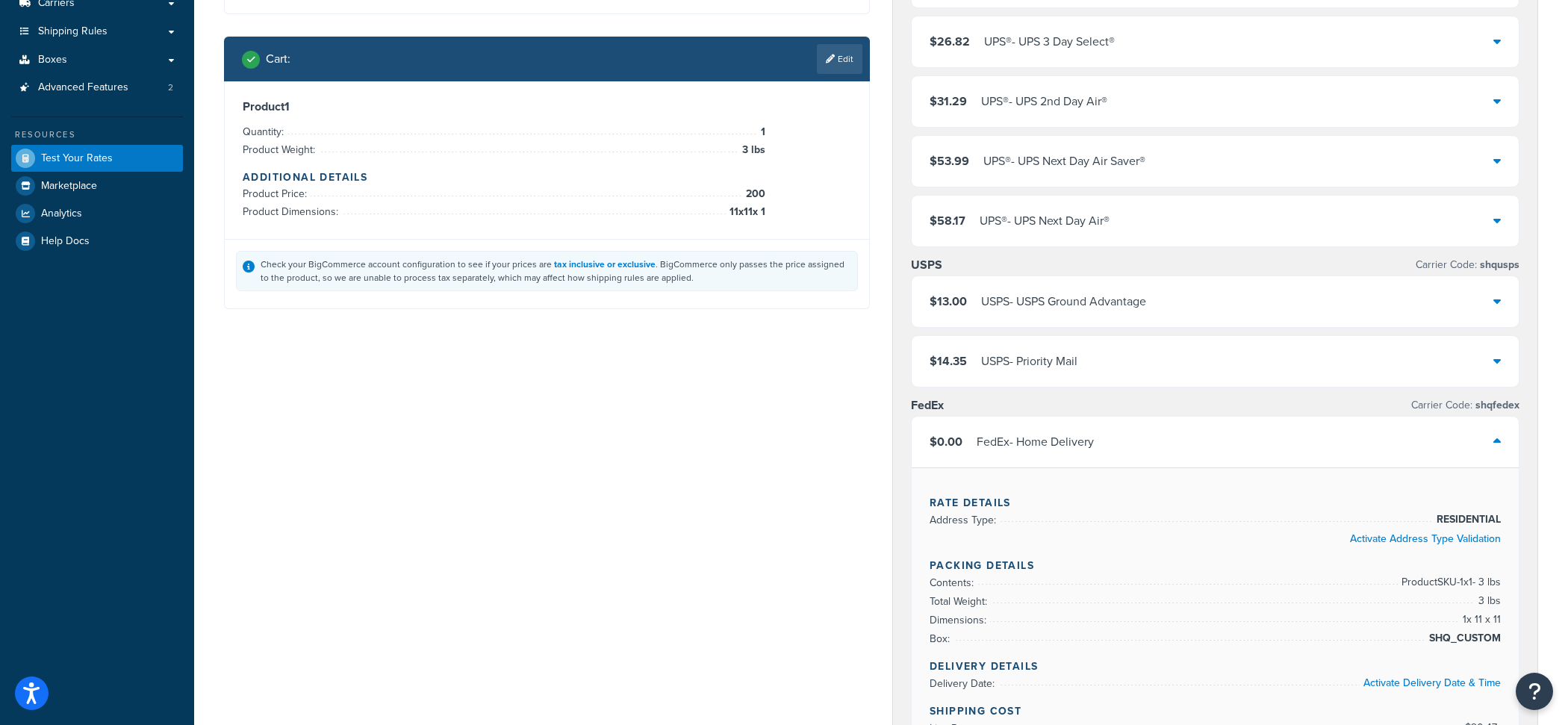
click at [1000, 447] on div "FedEx - Home Delivery" at bounding box center [1036, 442] width 117 height 21
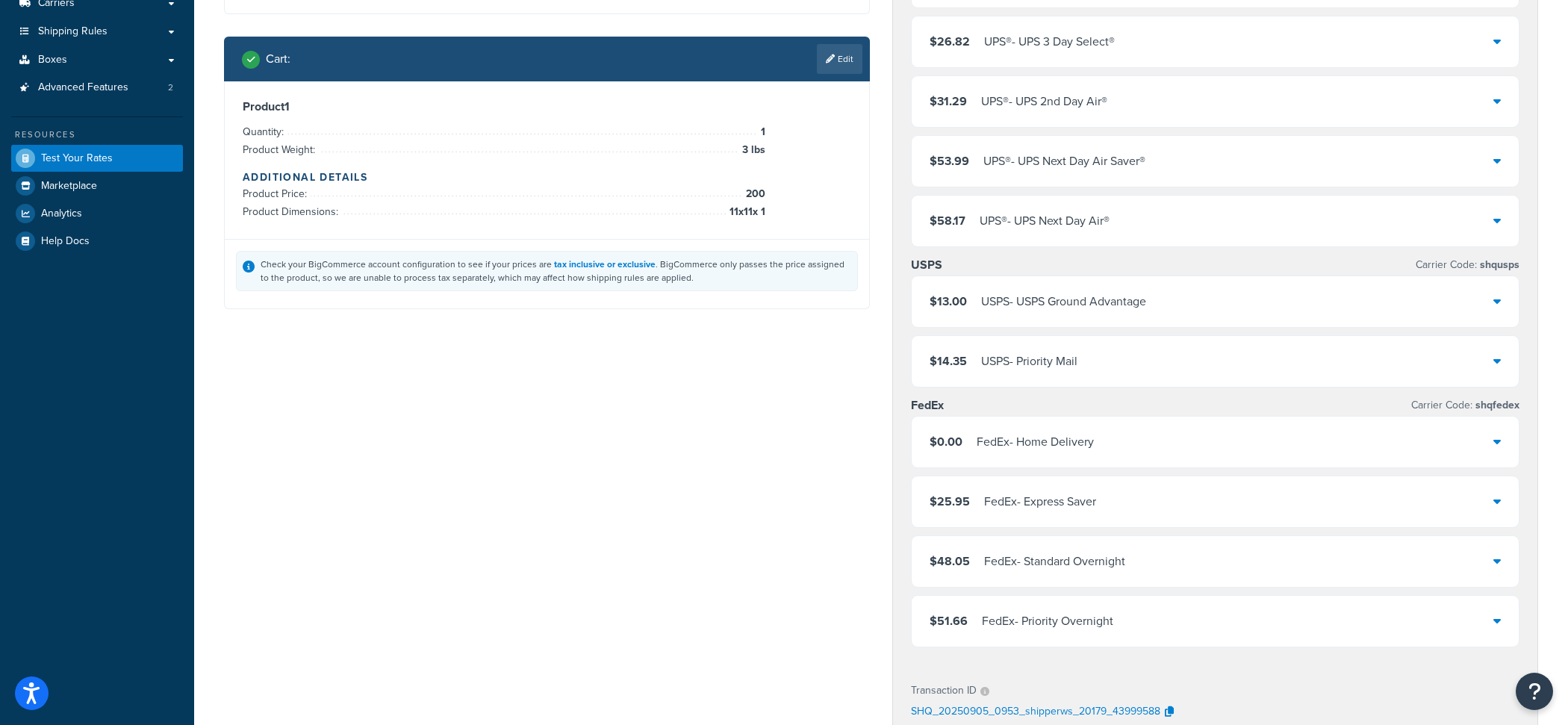
click at [993, 445] on div "FedEx - Home Delivery" at bounding box center [1036, 442] width 117 height 21
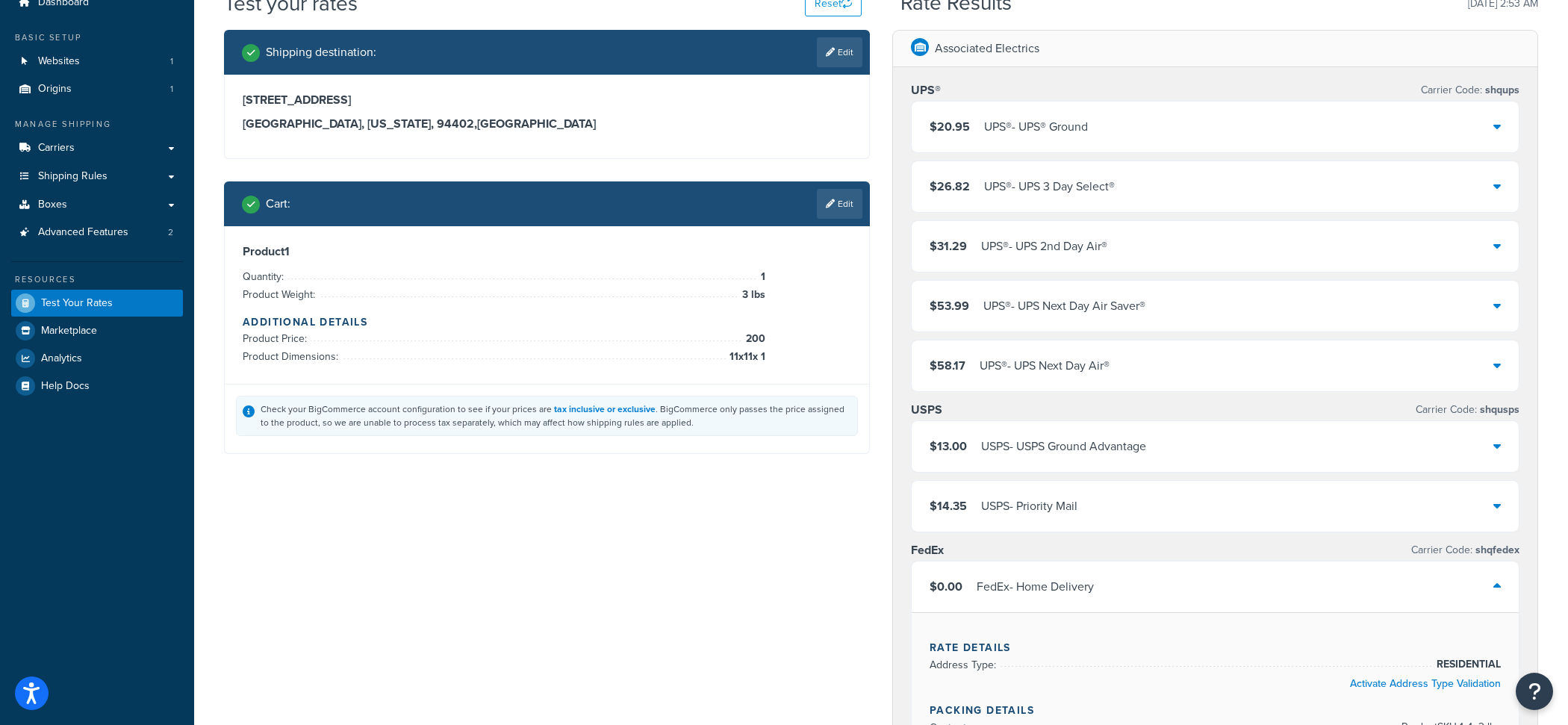
scroll to position [0, 0]
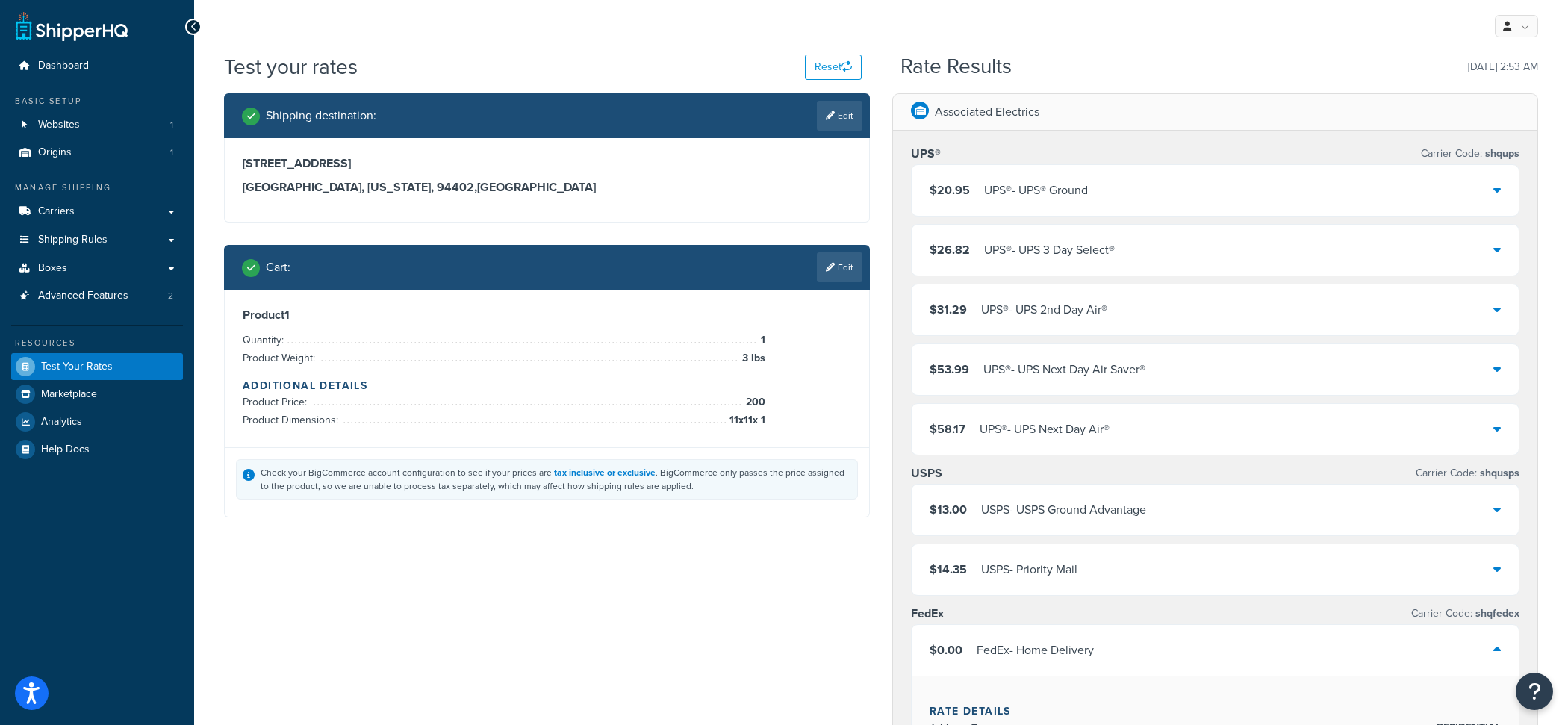
click at [847, 285] on div "Cart : Edit" at bounding box center [547, 267] width 646 height 44
click at [840, 278] on link "Edit" at bounding box center [839, 267] width 45 height 30
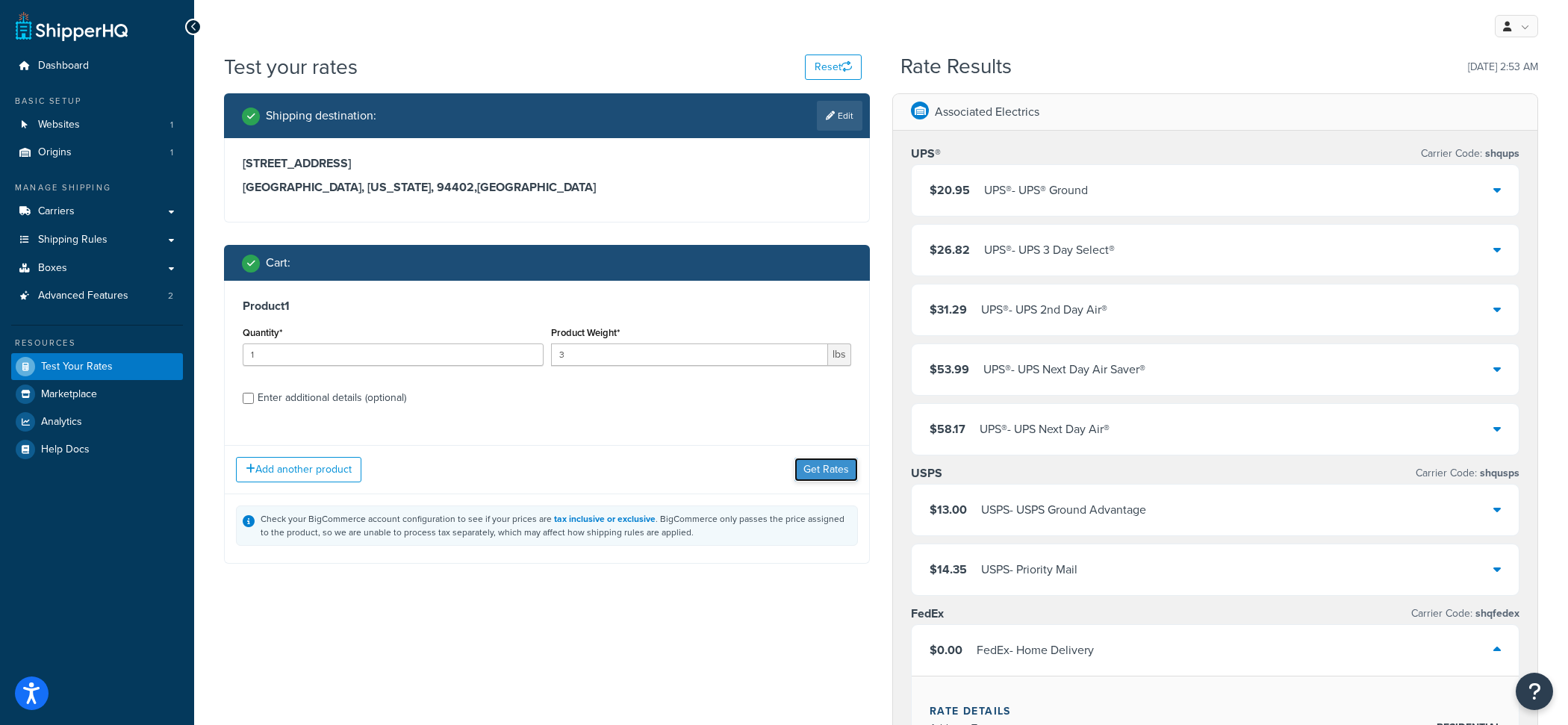
click at [836, 476] on button "Get Rates" at bounding box center [826, 470] width 63 height 24
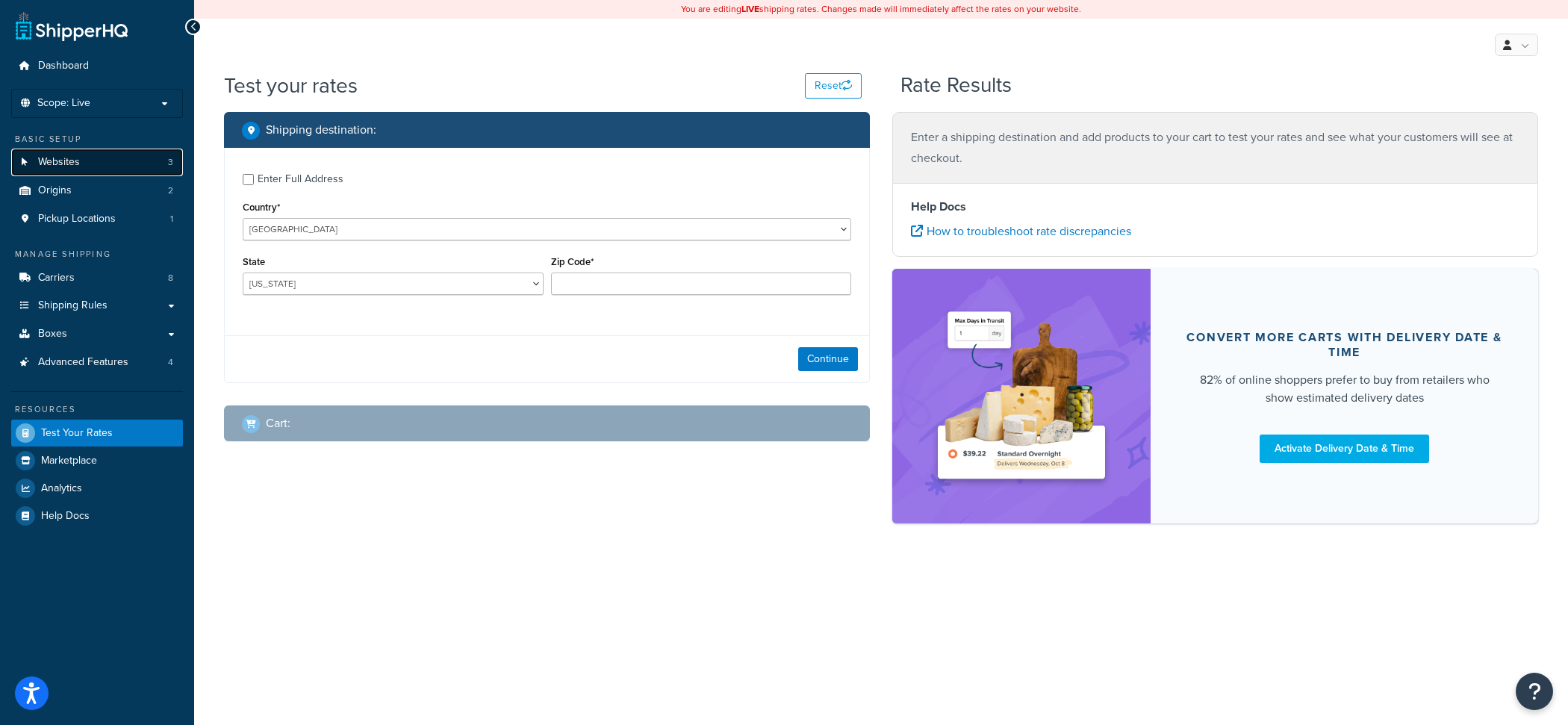
click at [125, 171] on link "Websites 3" at bounding box center [97, 162] width 171 height 28
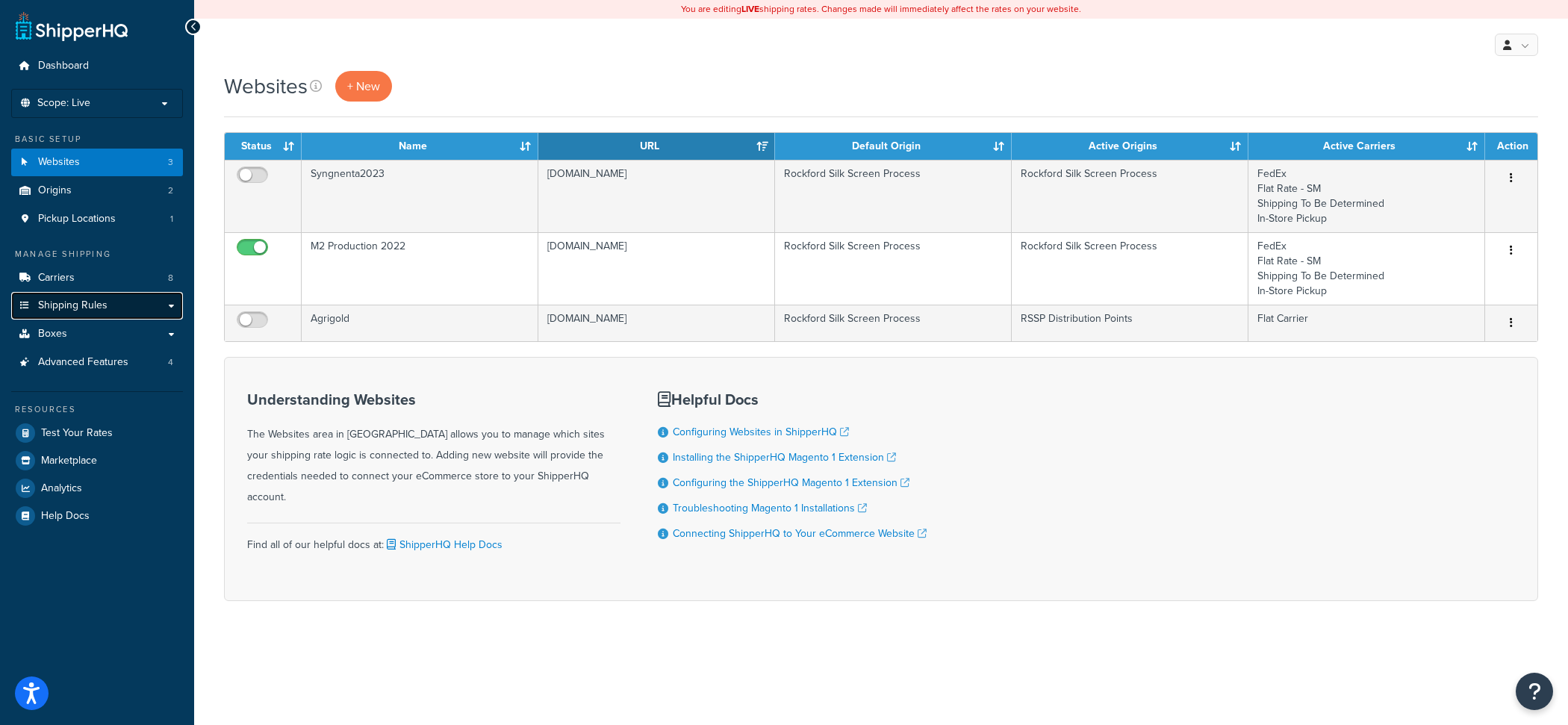
click at [127, 298] on link "Shipping Rules" at bounding box center [97, 305] width 171 height 28
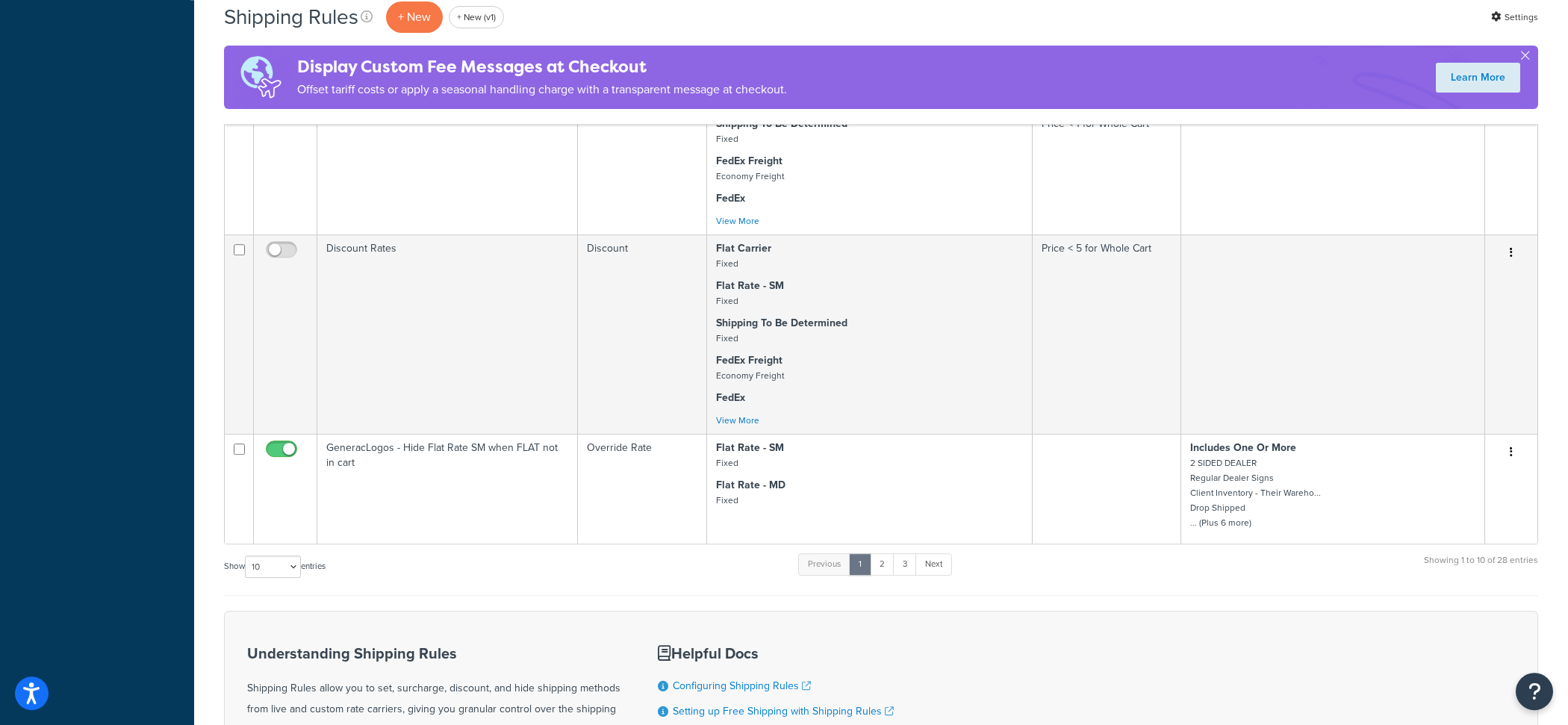
scroll to position [1118, 0]
select select "50"
click option "50" at bounding box center [0, 0] width 0 height 0
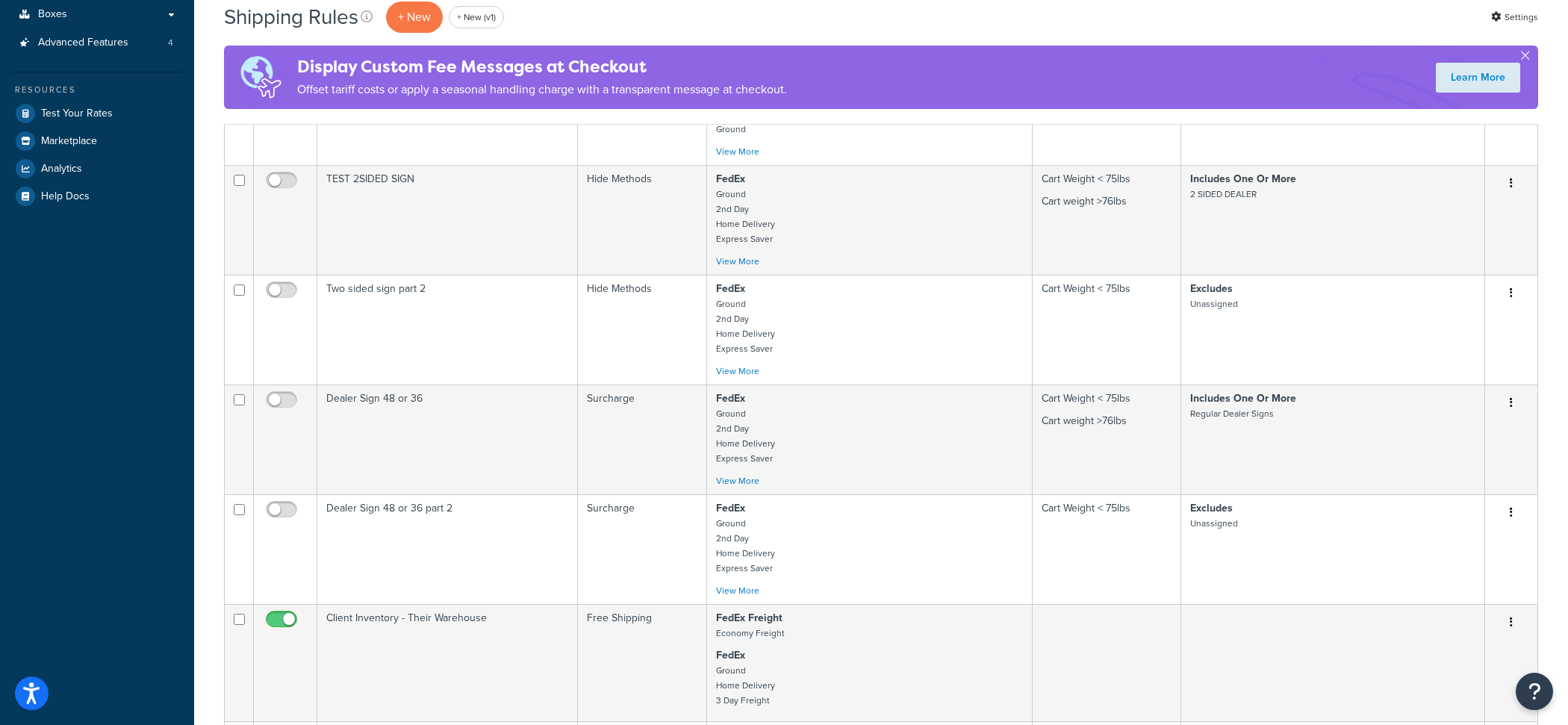
scroll to position [0, 0]
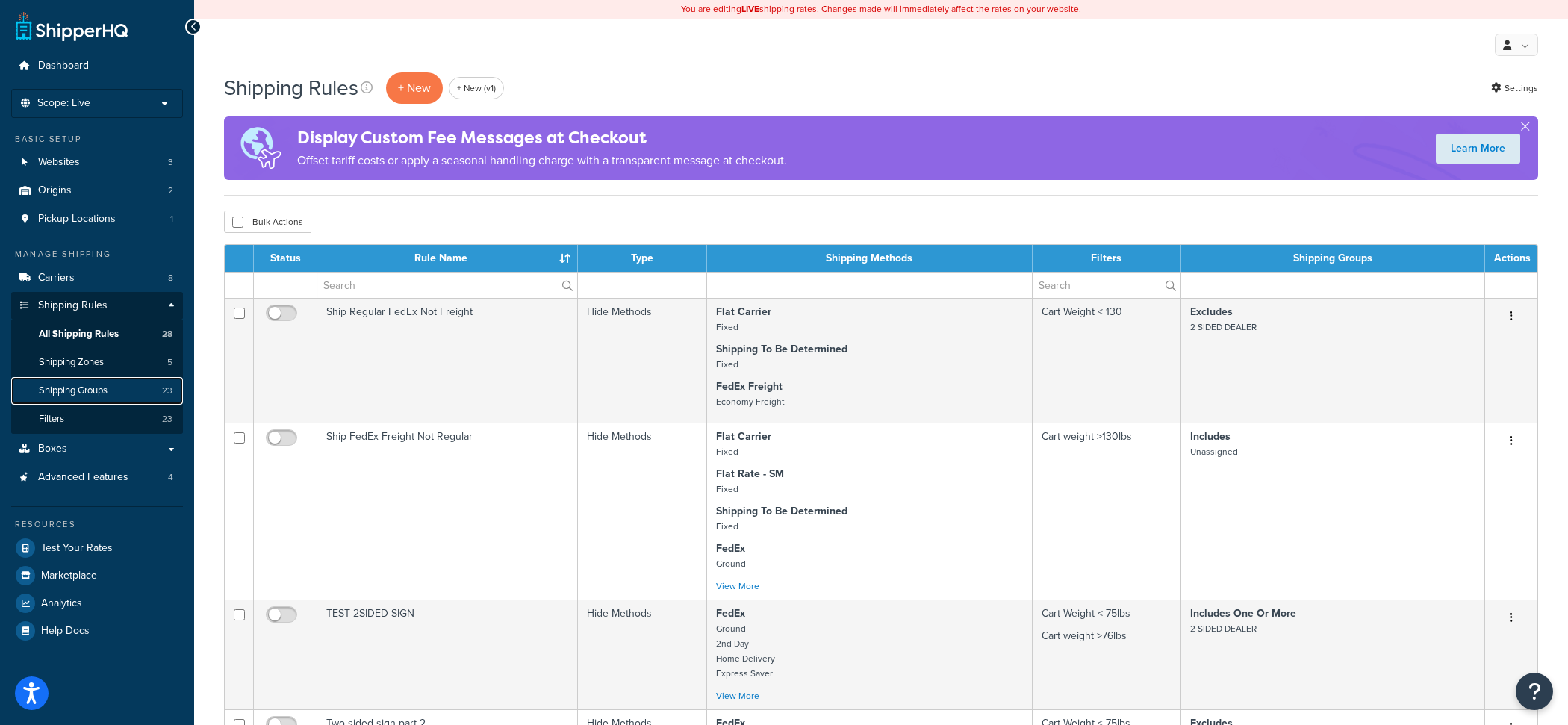
click at [113, 386] on link "Shipping Groups 23" at bounding box center [97, 390] width 171 height 28
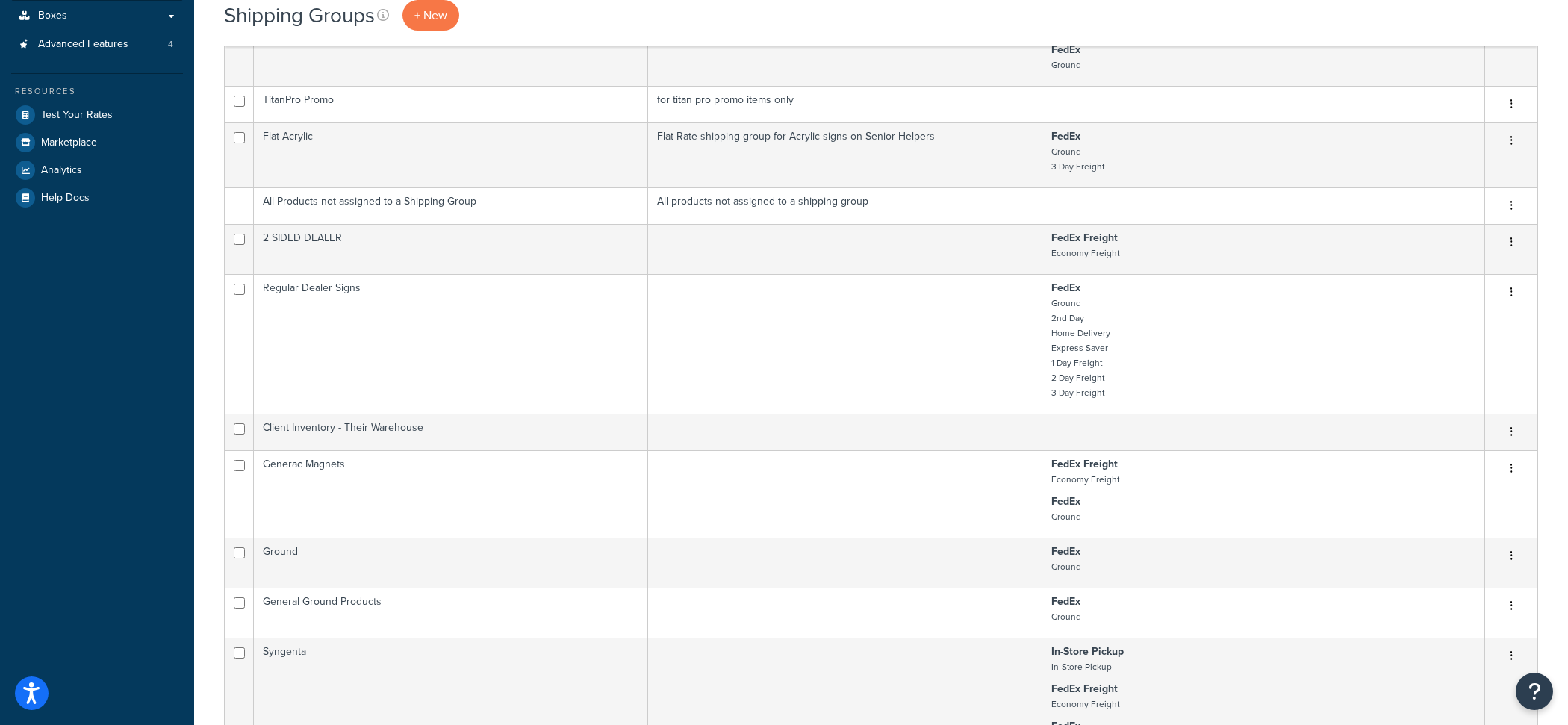
scroll to position [1034, 0]
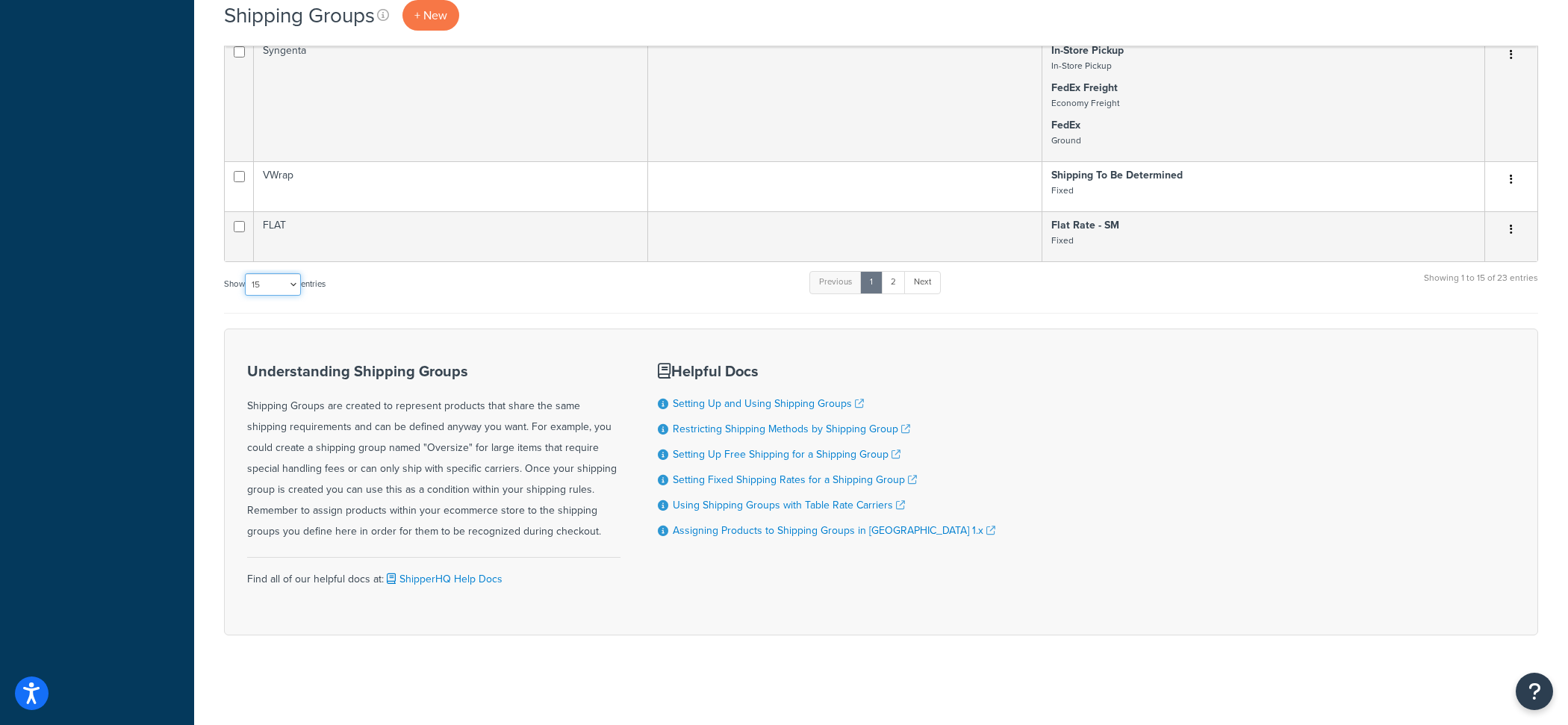
select select "25"
click option "25" at bounding box center [0, 0] width 0 height 0
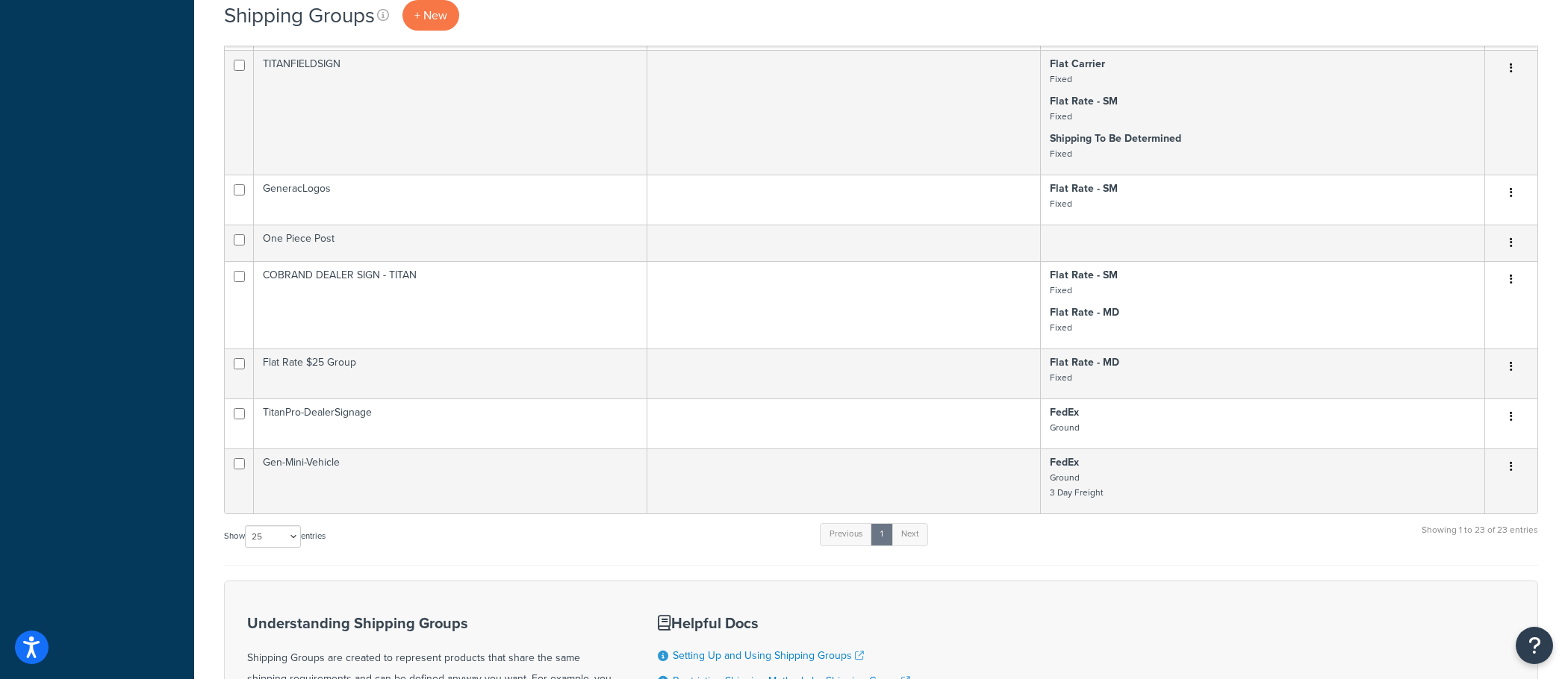
scroll to position [872, 0]
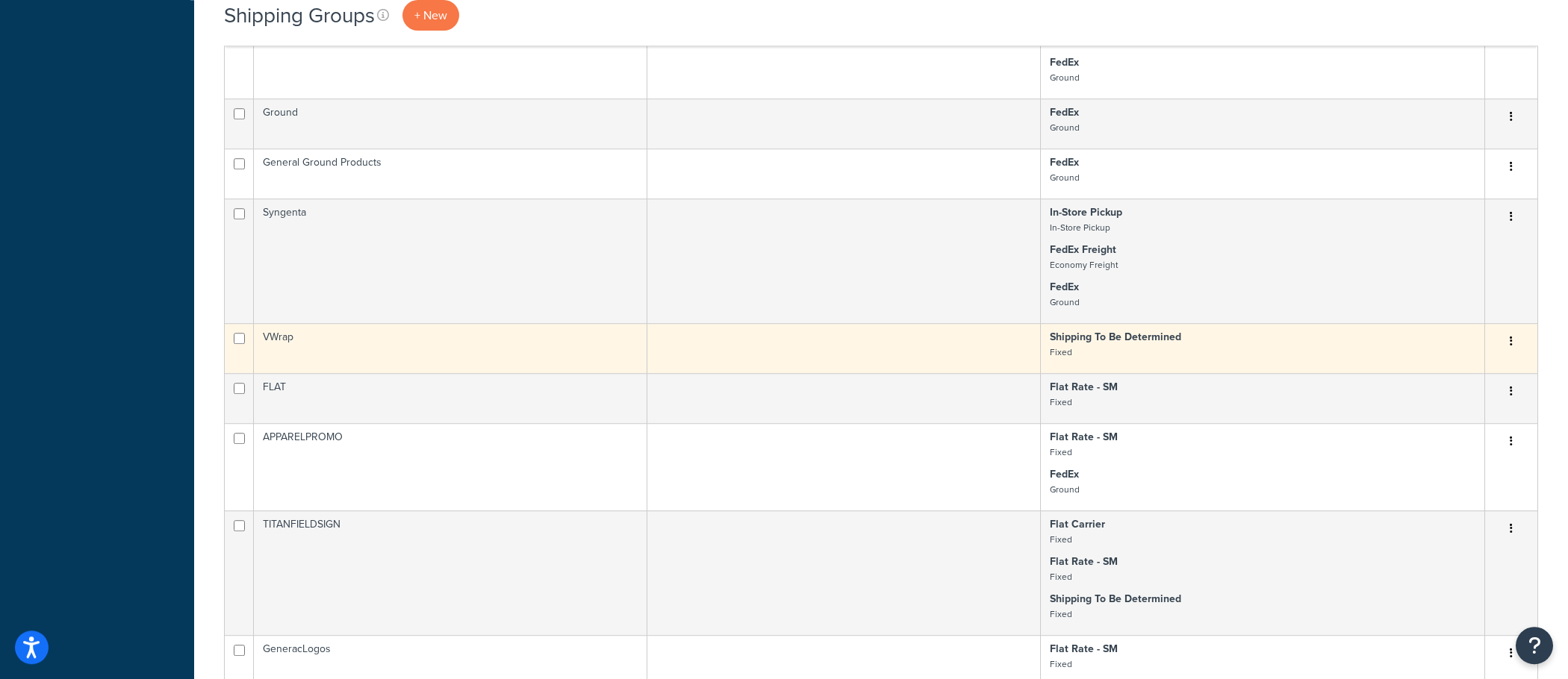
click at [588, 359] on td "VWrap" at bounding box center [451, 347] width 394 height 50
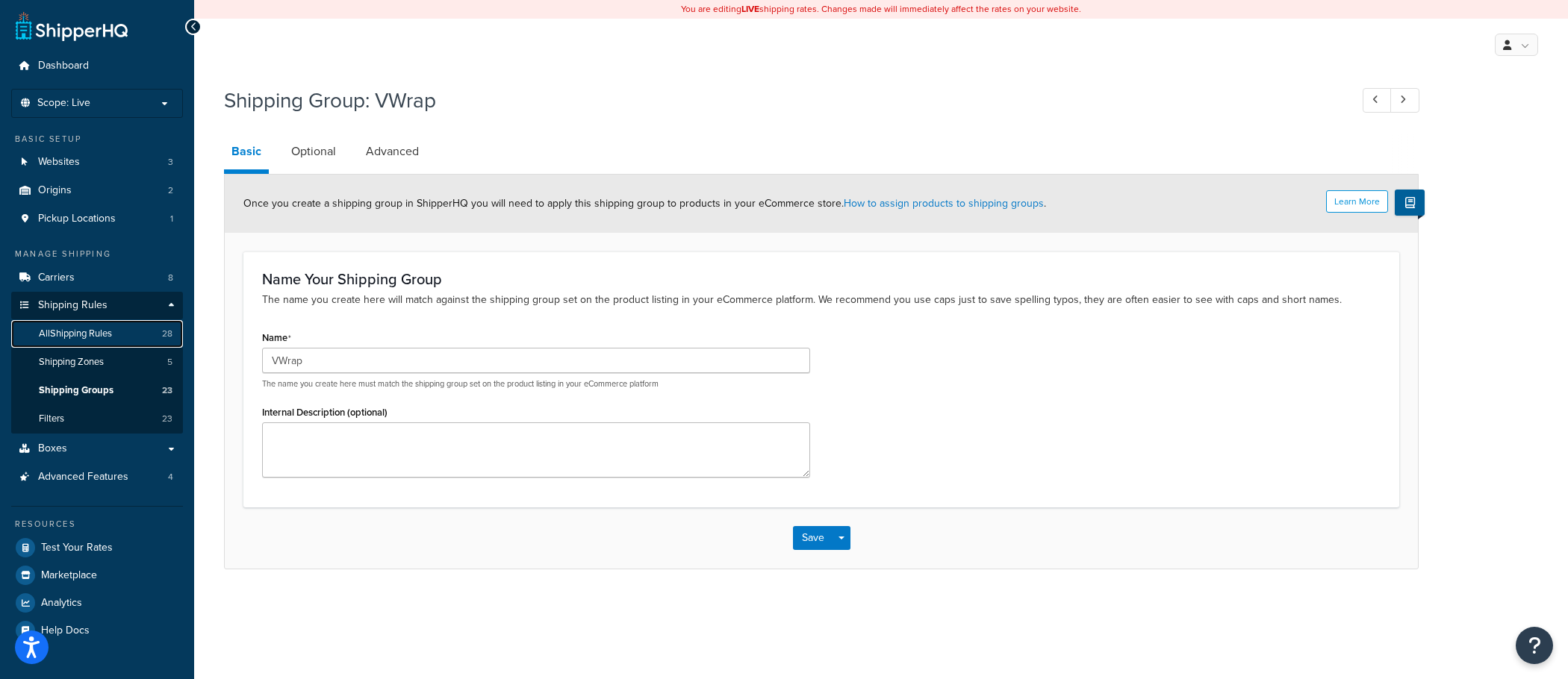
click at [140, 334] on link "All Shipping Rules 28" at bounding box center [97, 334] width 171 height 28
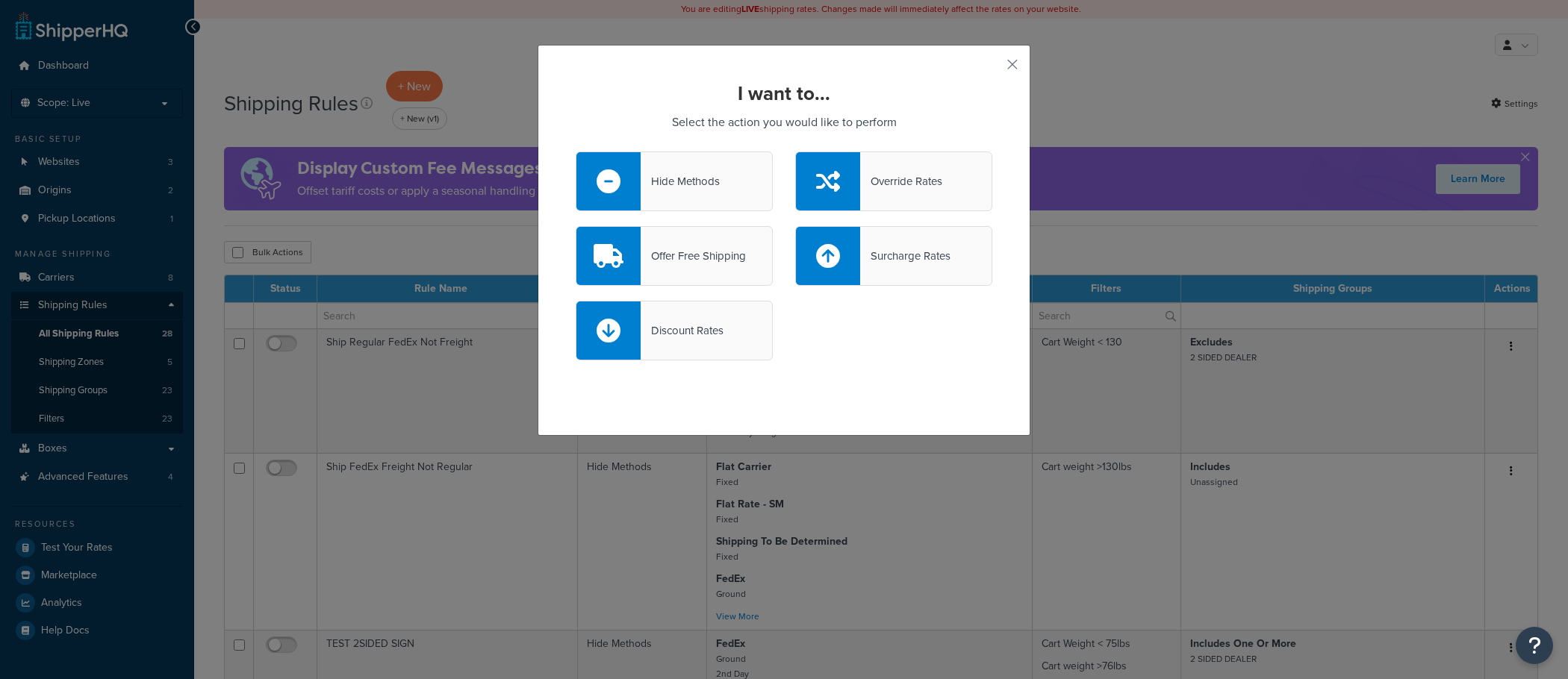
select select "50"
click at [681, 190] on div "Hide Methods" at bounding box center [680, 181] width 79 height 21
click at [0, 0] on input "Hide Methods" at bounding box center [0, 0] width 0 height 0
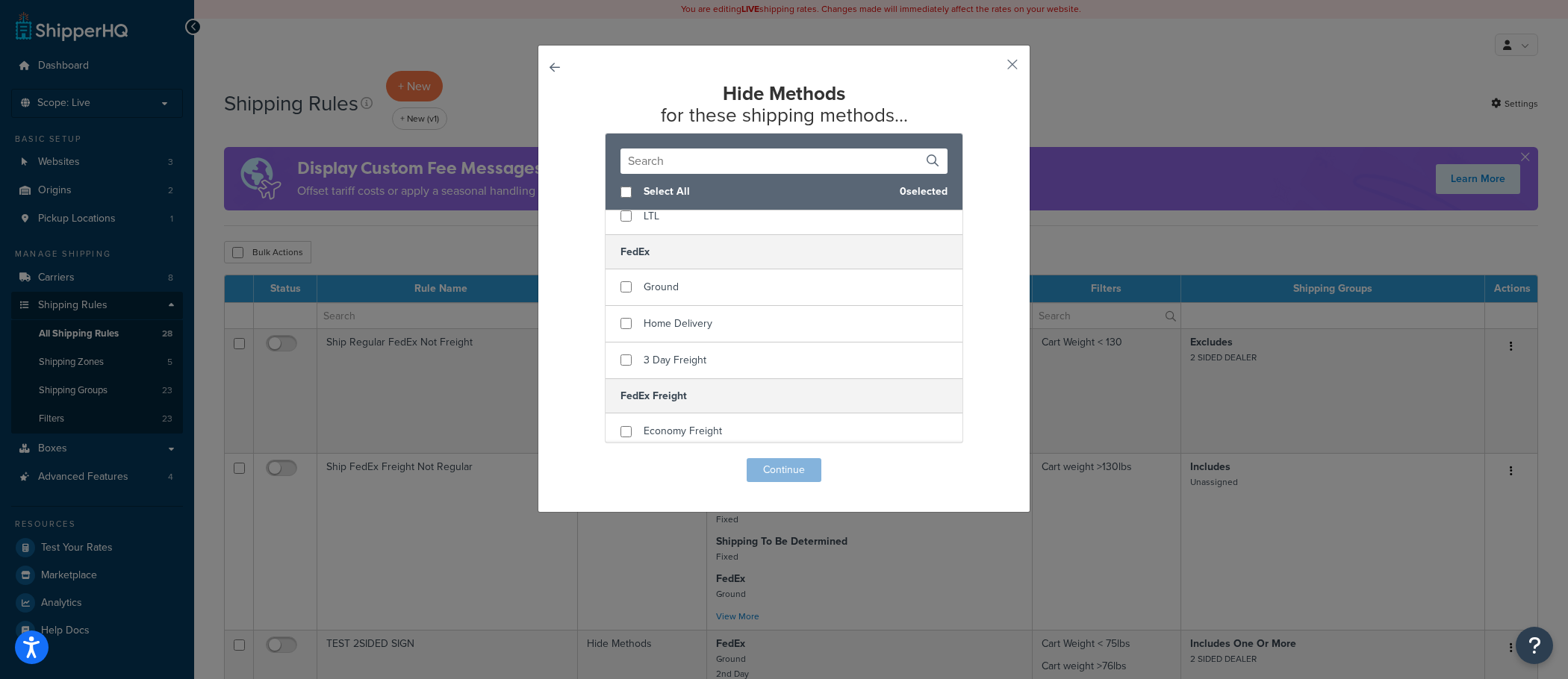
scroll to position [406, 0]
checkbox input "true"
click at [690, 287] on div "Ground" at bounding box center [784, 285] width 357 height 36
click at [784, 467] on button "Continue" at bounding box center [784, 470] width 75 height 24
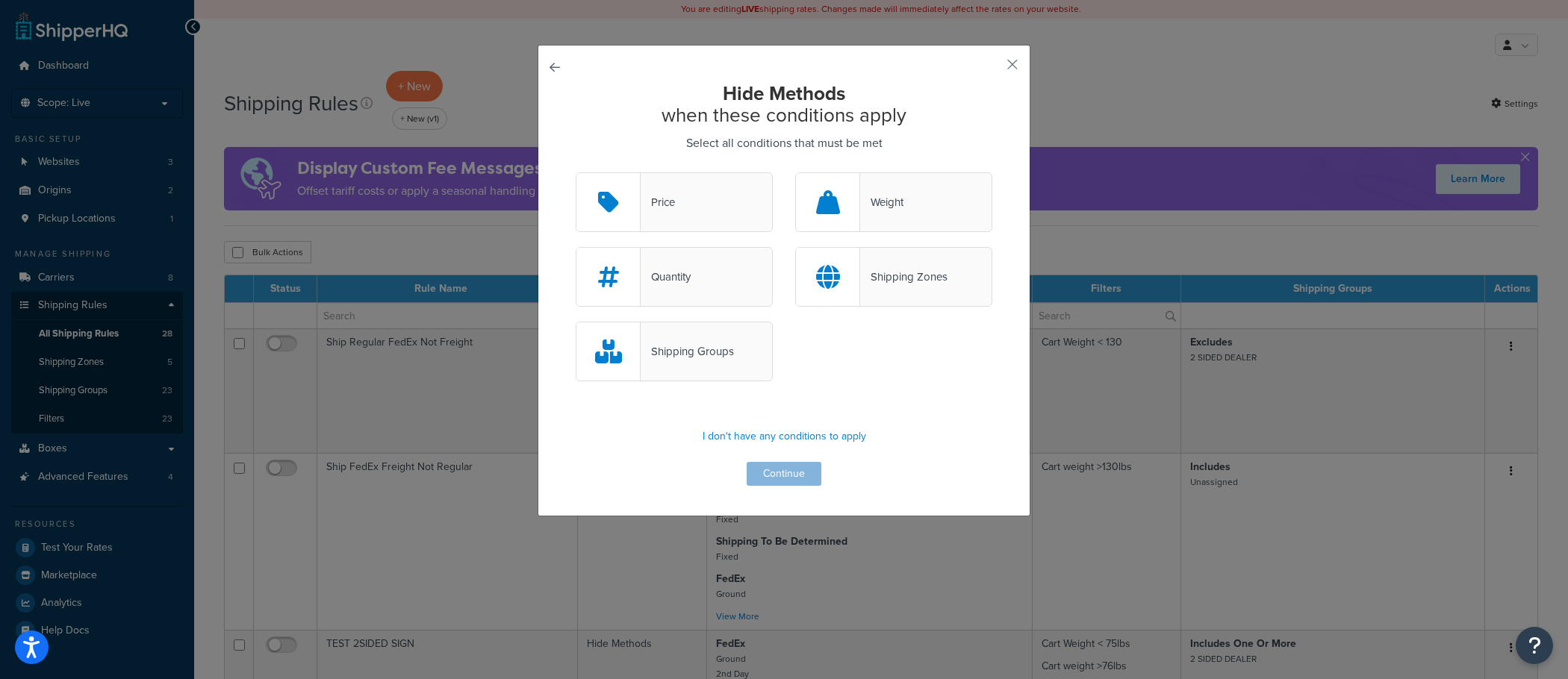
click at [739, 374] on div "Shipping Groups" at bounding box center [674, 351] width 197 height 59
click at [0, 0] on input "Shipping Groups" at bounding box center [0, 0] width 0 height 0
click at [776, 474] on button "Continue" at bounding box center [784, 474] width 75 height 24
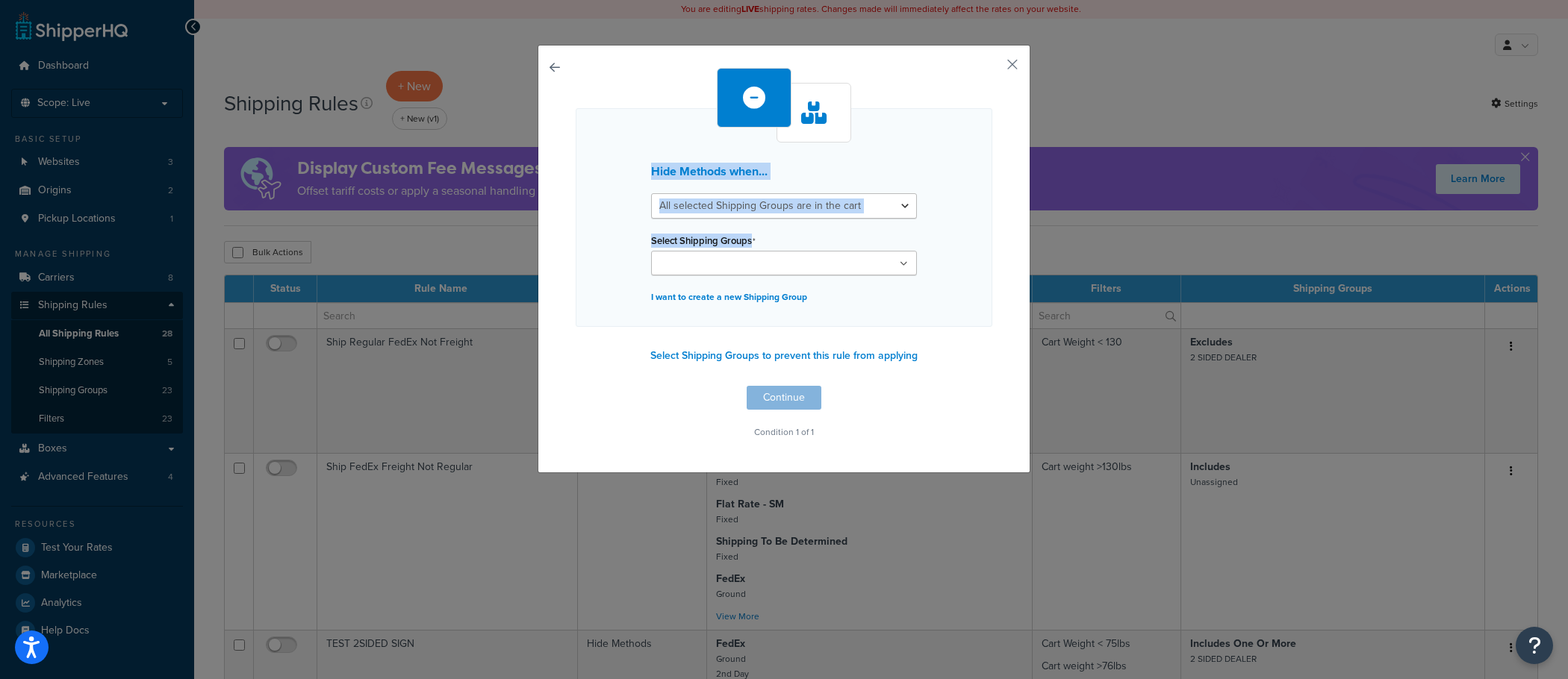
drag, startPoint x: 617, startPoint y: 355, endPoint x: 987, endPoint y: 283, distance: 376.9
click at [987, 283] on div "Hide Methods when... All selected Shipping Groups are in the cart Any selected …" at bounding box center [783, 255] width 417 height 374
click at [1020, 67] on div "Hide Methods when... All selected Shipping Groups are in the cart Any selected …" at bounding box center [783, 259] width 493 height 428
click at [992, 68] on button "button" at bounding box center [990, 70] width 4 height 4
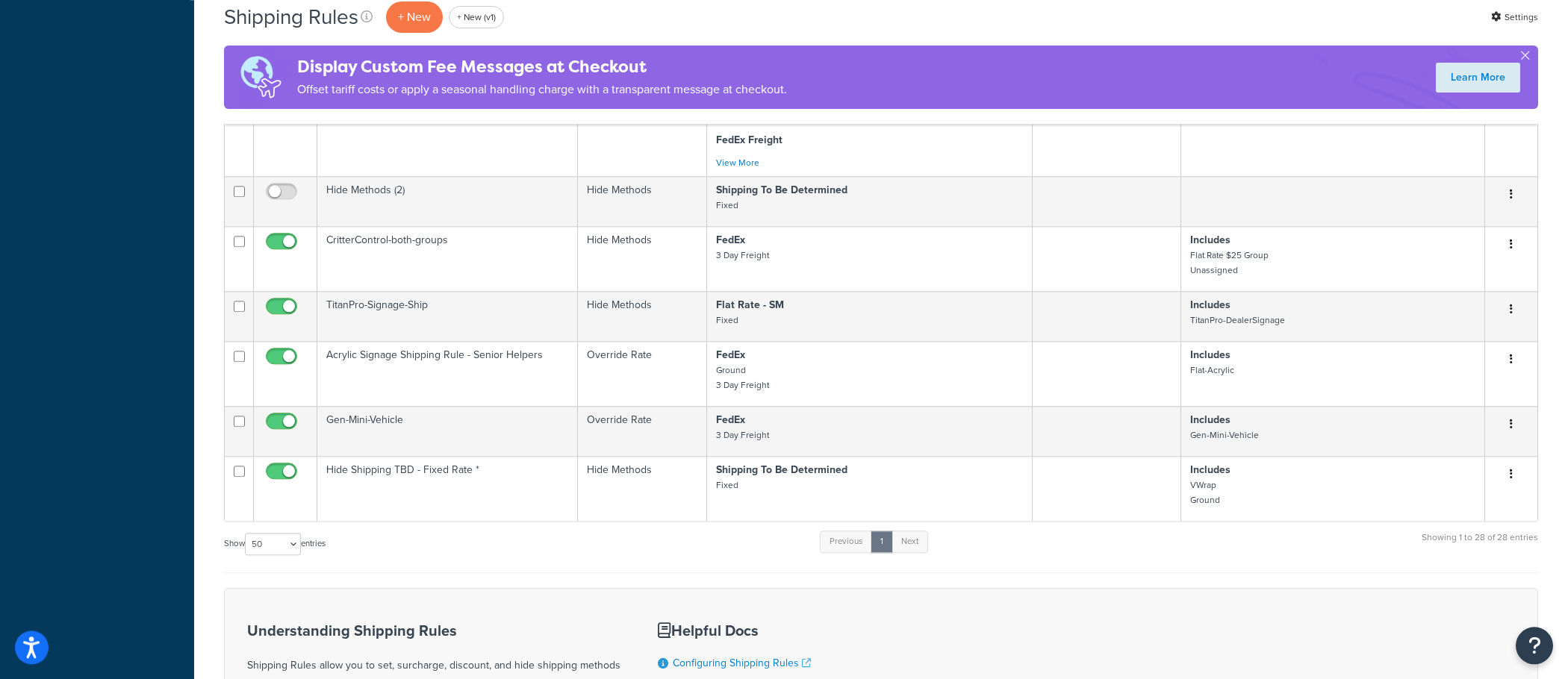
scroll to position [2572, 0]
